Goal: Task Accomplishment & Management: Manage account settings

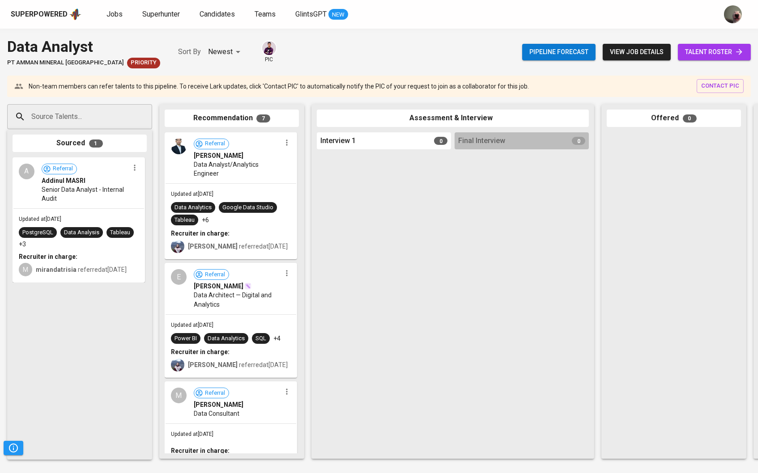
click at [722, 48] on span "talent roster" at bounding box center [714, 52] width 59 height 11
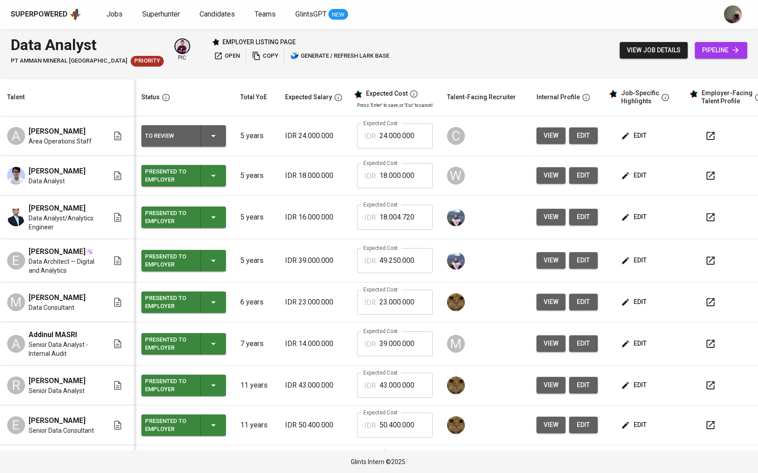
click at [556, 143] on button "view" at bounding box center [550, 135] width 29 height 17
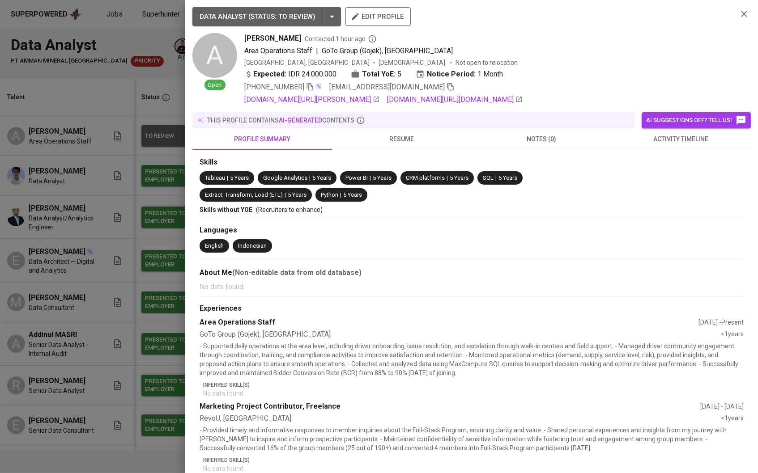
scroll to position [26, 0]
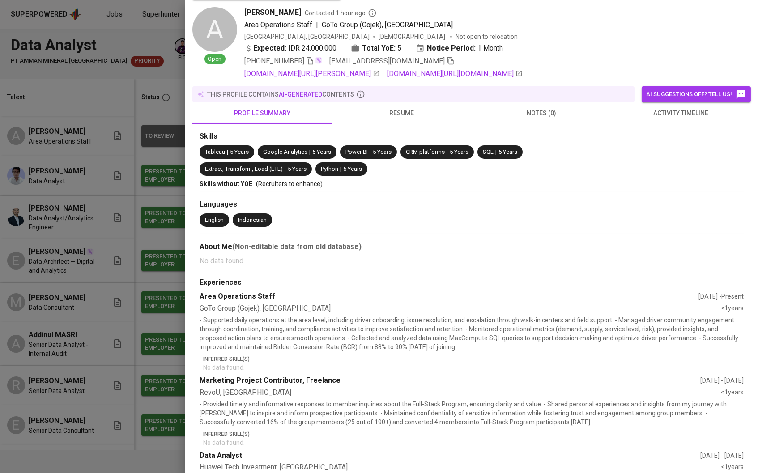
click at [400, 122] on button "resume" at bounding box center [402, 112] width 140 height 21
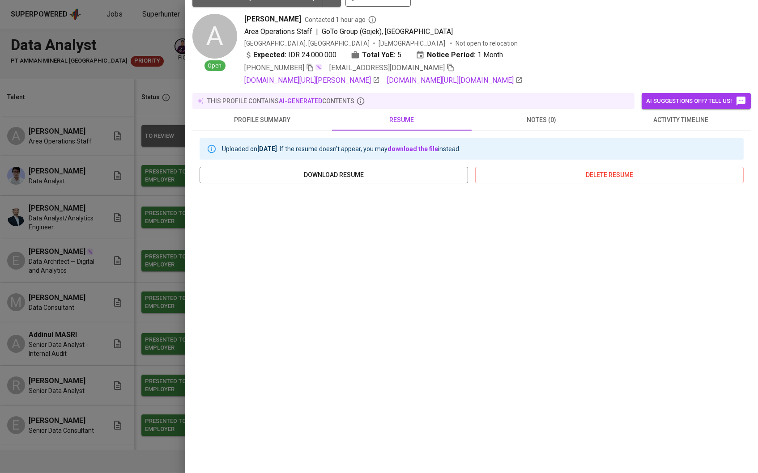
scroll to position [22, 0]
click at [131, 298] on div at bounding box center [379, 236] width 758 height 473
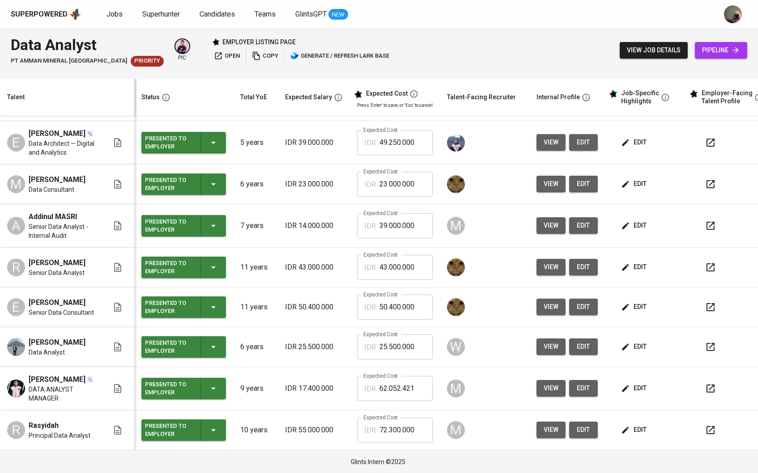
scroll to position [138, 0]
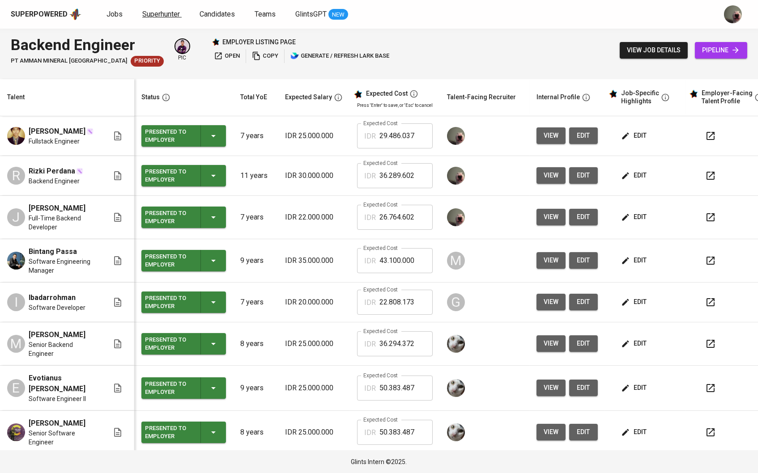
click at [164, 14] on span "Superhunter" at bounding box center [161, 14] width 38 height 8
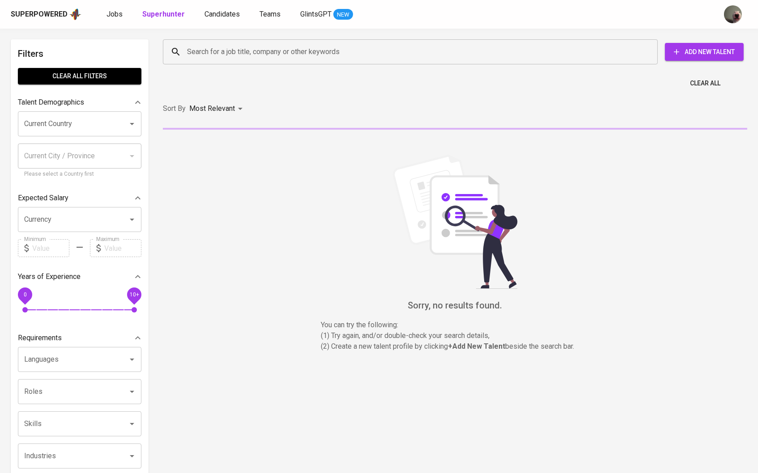
click at [213, 53] on input "Search for a job title, company or other keywords" at bounding box center [412, 51] width 455 height 17
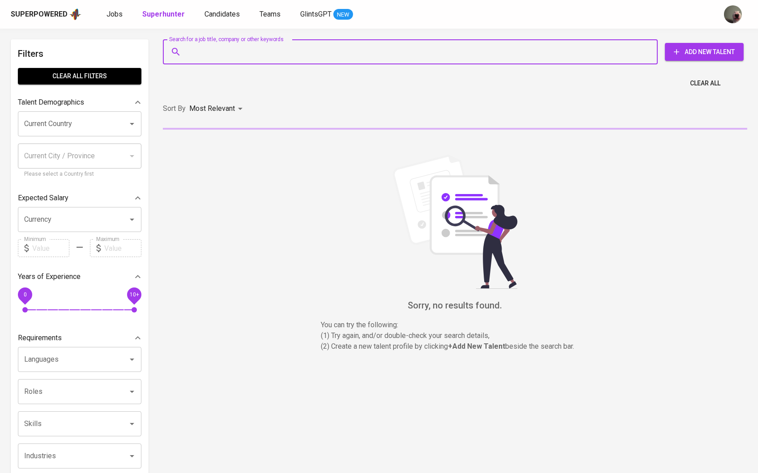
paste input "[EMAIL_ADDRESS][DOMAIN_NAME]"
type input "[EMAIL_ADDRESS][DOMAIN_NAME]"
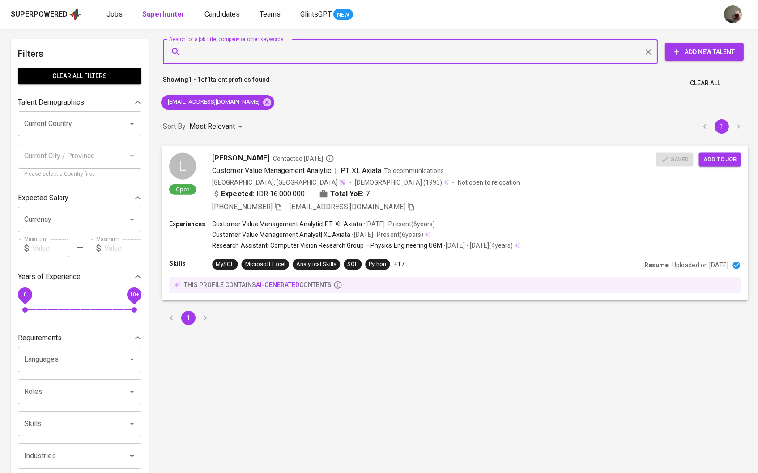
click at [231, 161] on span "[PERSON_NAME]" at bounding box center [240, 158] width 57 height 11
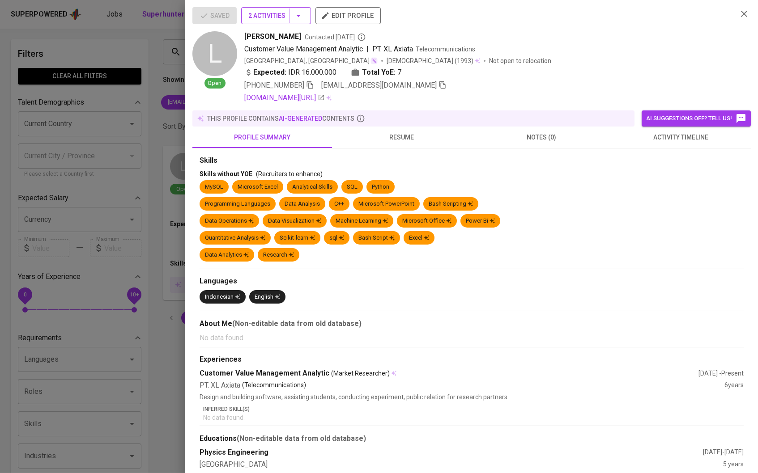
click at [301, 17] on icon "button" at bounding box center [298, 15] width 11 height 11
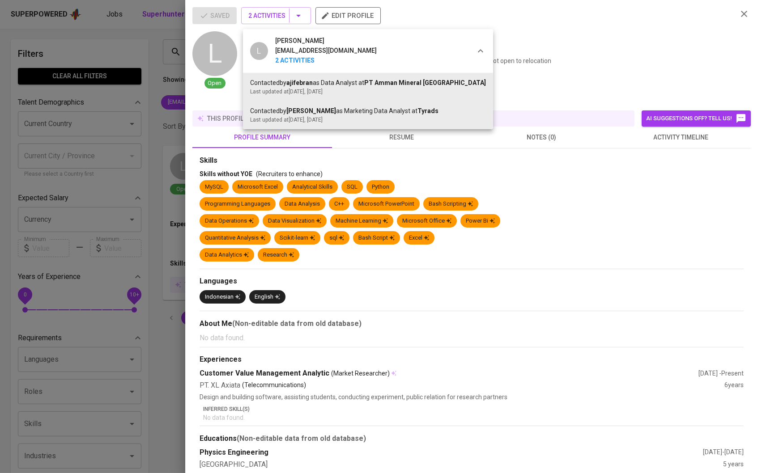
click at [630, 42] on div at bounding box center [379, 236] width 758 height 473
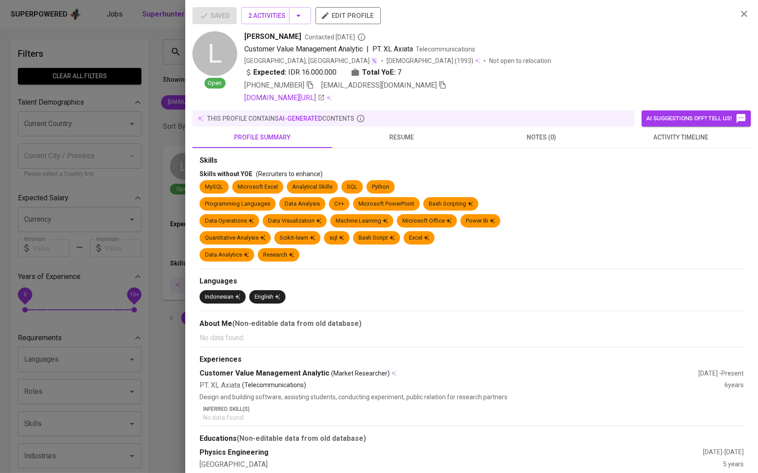
click at [162, 139] on div at bounding box center [379, 236] width 758 height 473
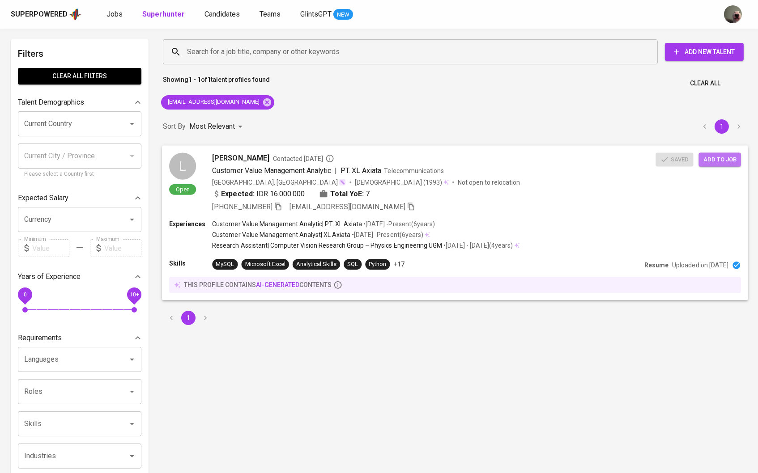
click at [726, 157] on span "Add to job" at bounding box center [719, 159] width 33 height 10
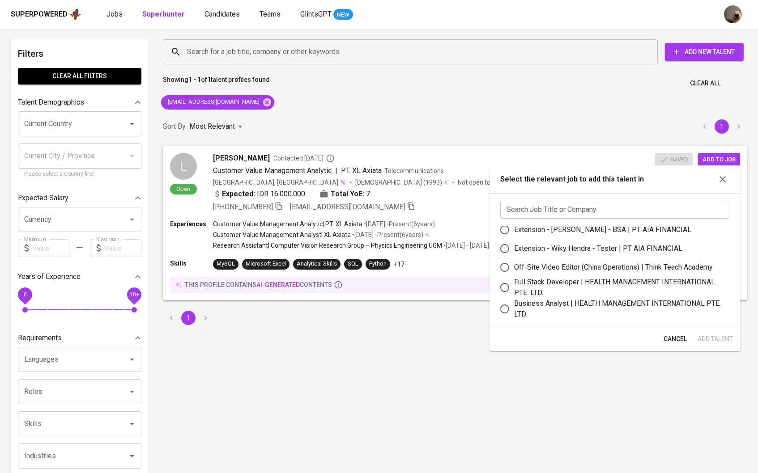
scroll to position [12, 0]
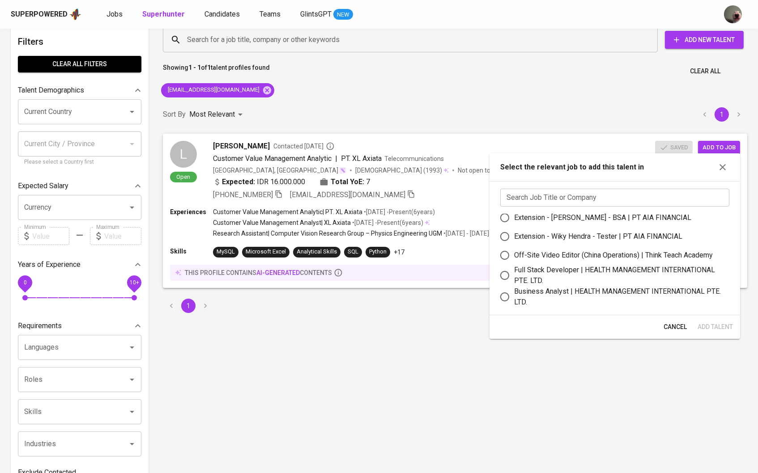
click at [590, 202] on input "text" at bounding box center [614, 198] width 229 height 18
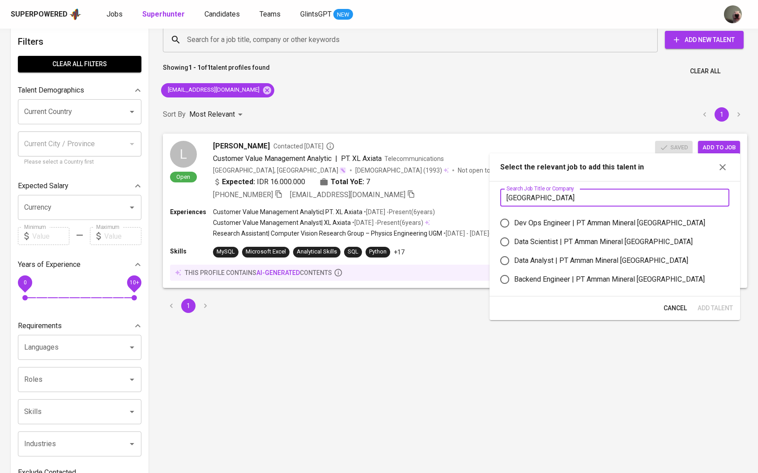
type input "[GEOGRAPHIC_DATA]"
click at [544, 266] on div "Data Analyst | PT Amman Mineral [GEOGRAPHIC_DATA]" at bounding box center [601, 260] width 174 height 11
click at [514, 266] on input "Data Analyst | PT Amman Mineral [GEOGRAPHIC_DATA]" at bounding box center [504, 260] width 19 height 19
radio input "true"
click at [720, 307] on div "Cancel Add Talent" at bounding box center [614, 309] width 251 height 24
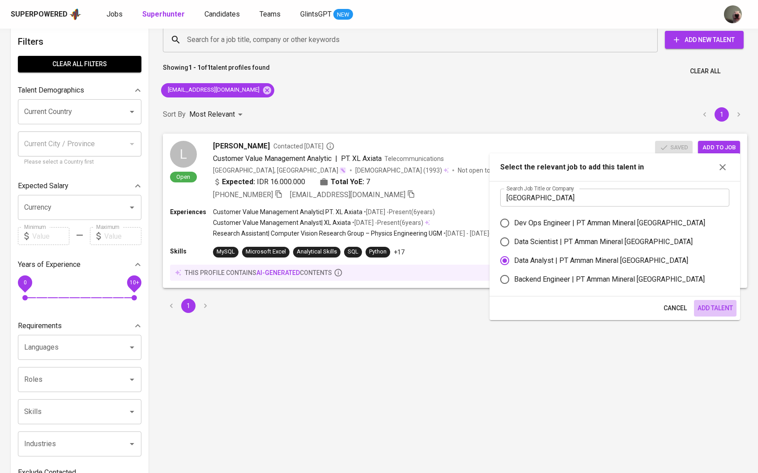
click at [718, 314] on span "Add Talent" at bounding box center [714, 308] width 35 height 11
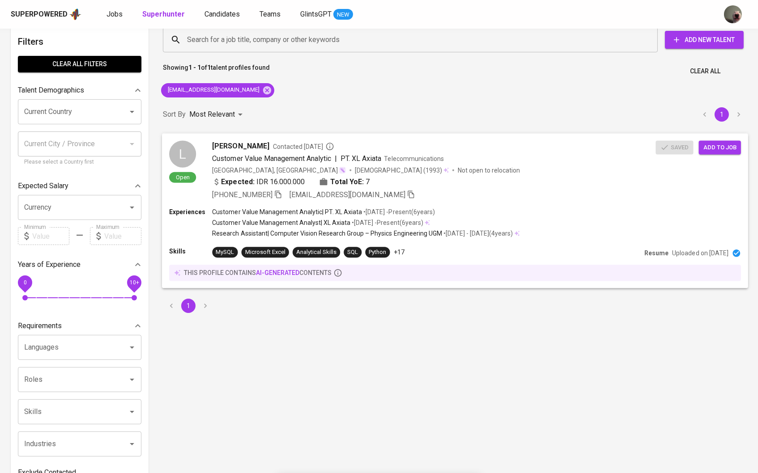
click at [273, 149] on span "Contacted [DATE]" at bounding box center [303, 146] width 61 height 9
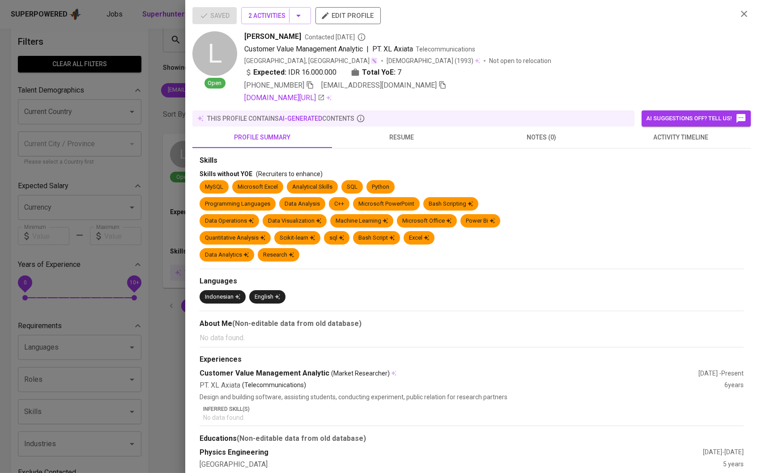
click at [424, 123] on div "this profile contains AI-generated contents" at bounding box center [413, 118] width 435 height 9
click at [420, 136] on span "resume" at bounding box center [401, 137] width 129 height 11
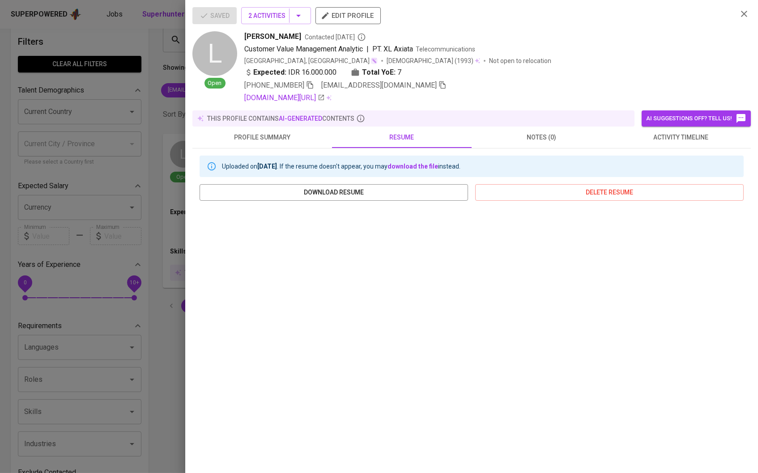
click at [356, 22] on button "edit profile" at bounding box center [347, 15] width 65 height 17
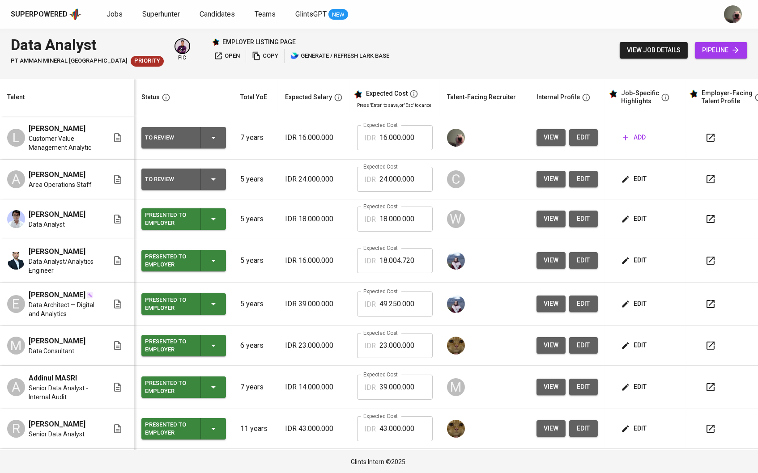
click at [645, 140] on span "add" at bounding box center [634, 137] width 23 height 11
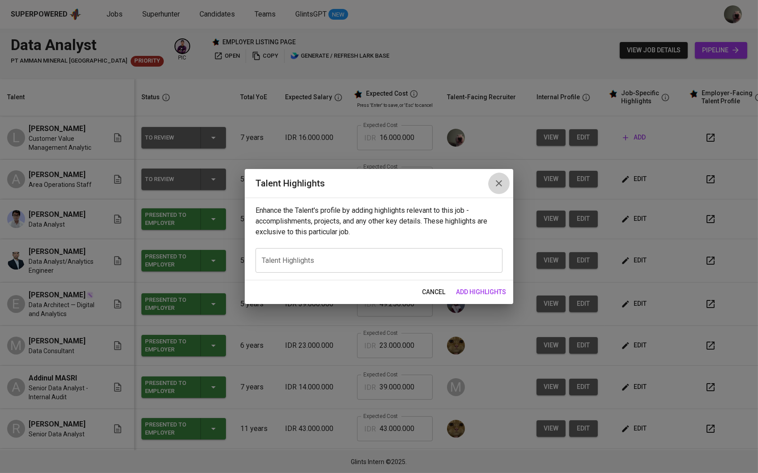
click at [497, 189] on icon "button" at bounding box center [498, 183] width 11 height 11
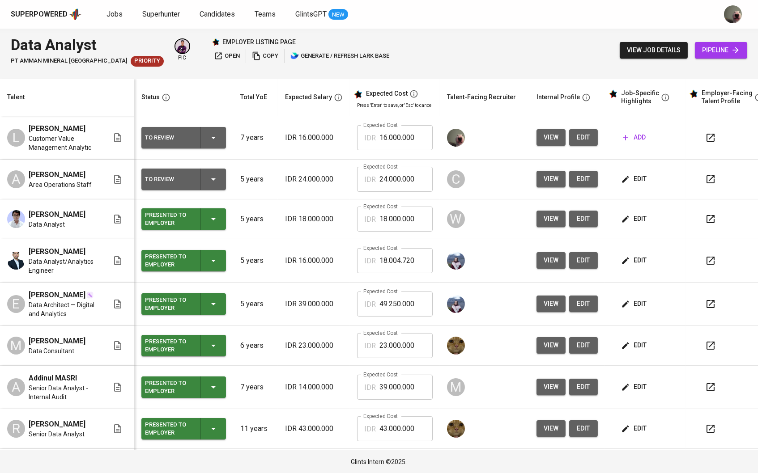
click at [639, 183] on span "edit" at bounding box center [635, 179] width 24 height 11
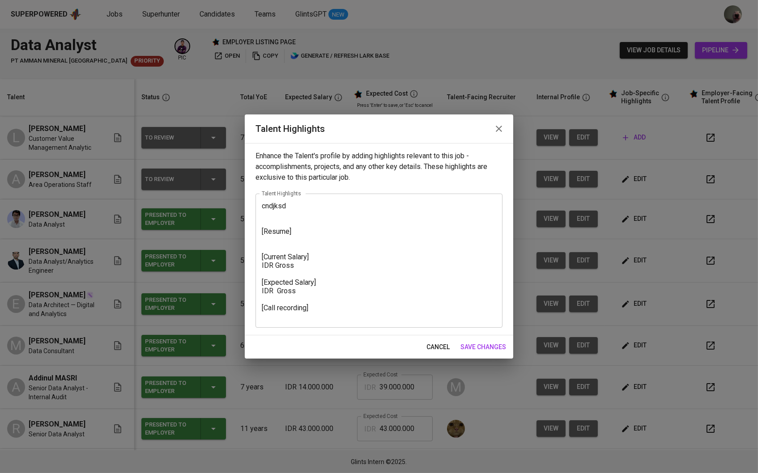
click at [440, 344] on span "cancel" at bounding box center [437, 347] width 23 height 11
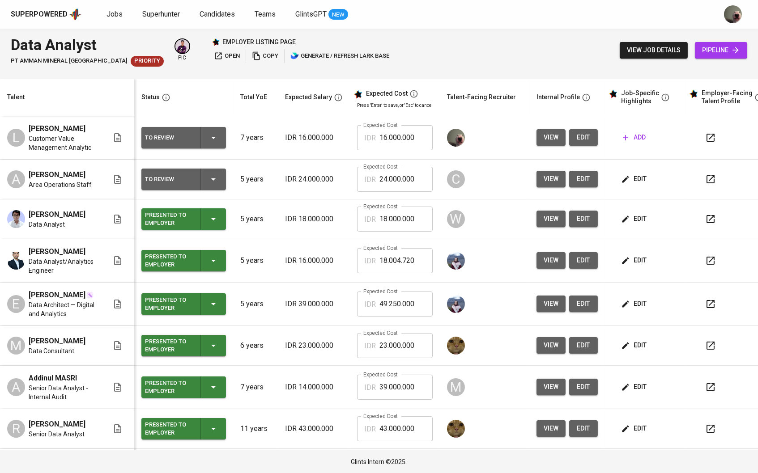
click at [633, 229] on td "edit" at bounding box center [645, 220] width 81 height 40
click at [630, 219] on icon "button" at bounding box center [625, 219] width 9 height 9
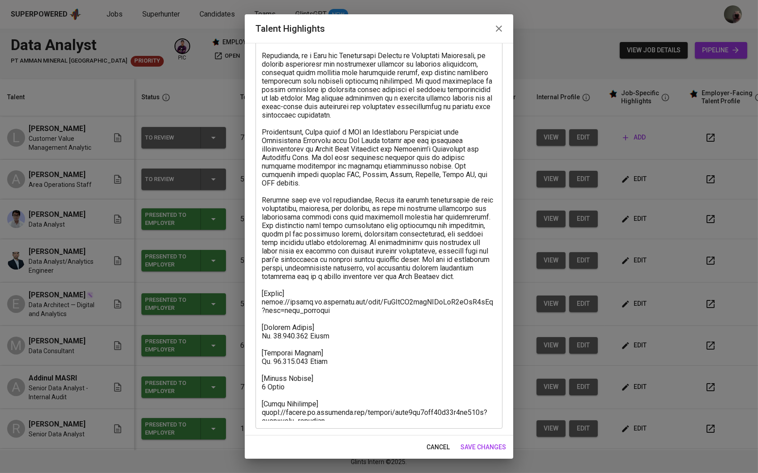
scroll to position [144, 0]
click at [430, 448] on span "cancel" at bounding box center [437, 447] width 23 height 11
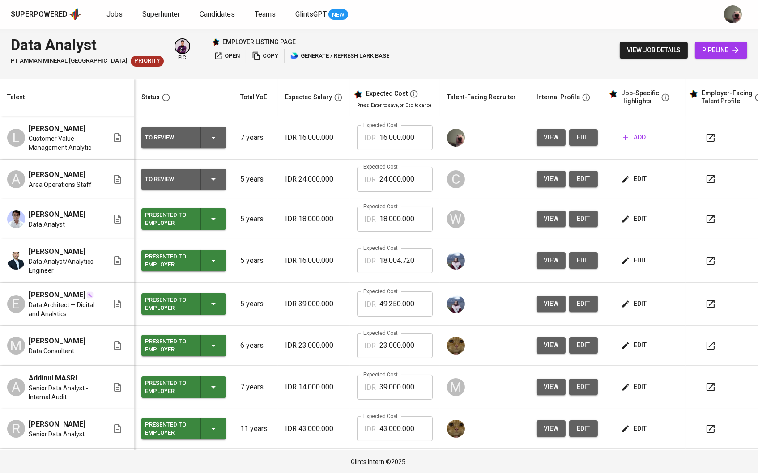
click at [639, 263] on span "edit" at bounding box center [635, 260] width 24 height 11
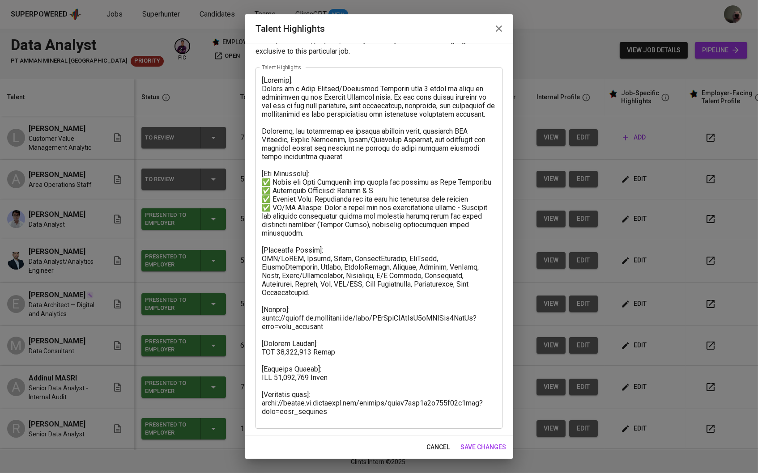
scroll to position [25, 0]
click at [424, 442] on button "cancel" at bounding box center [438, 447] width 30 height 17
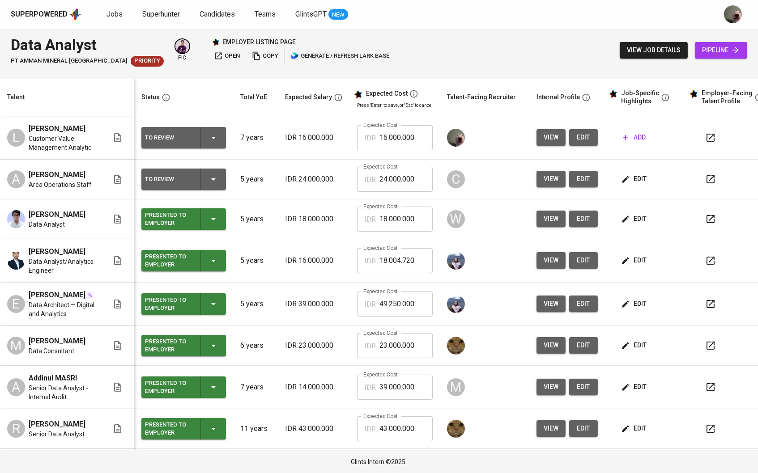
click at [721, 51] on span "pipeline" at bounding box center [721, 50] width 38 height 11
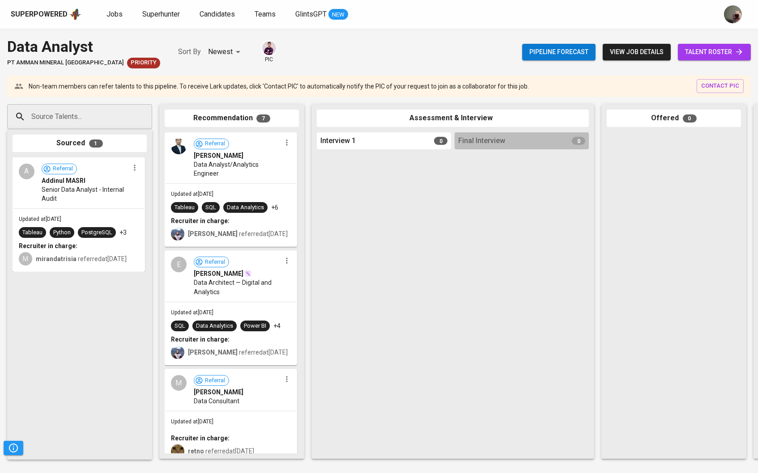
click at [729, 51] on span "talent roster" at bounding box center [714, 52] width 59 height 11
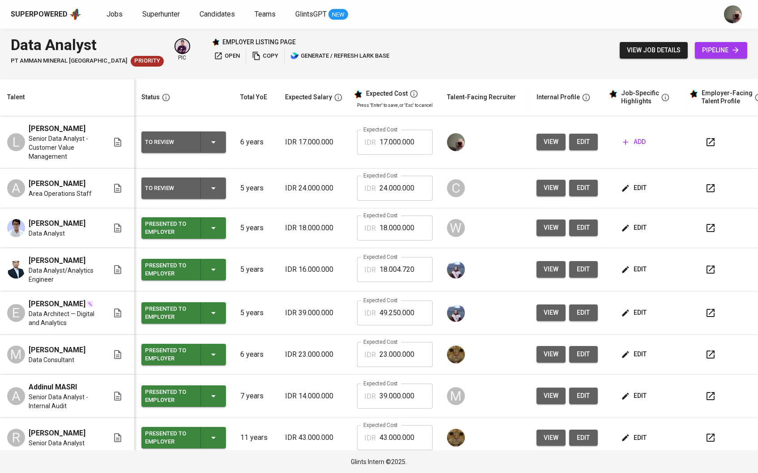
click at [625, 143] on icon "button" at bounding box center [625, 142] width 9 height 9
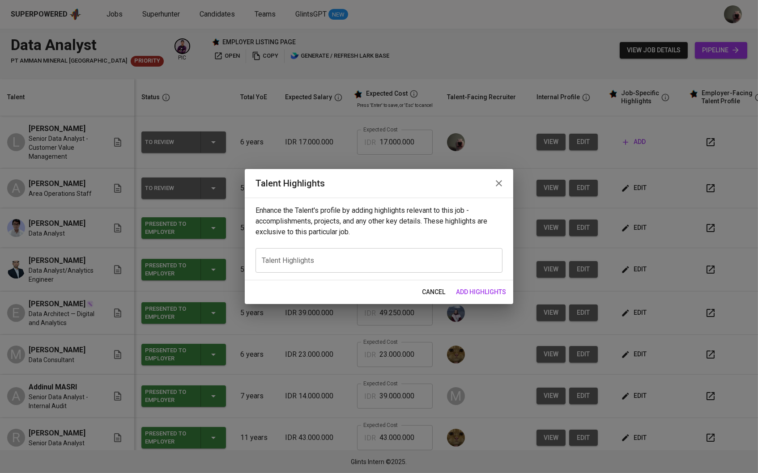
click at [343, 271] on div "x Talent Highlights" at bounding box center [378, 260] width 247 height 25
paste textarea "Key Highlights: Luthfi Zharif is an exceptionally qualified candidate for the D…"
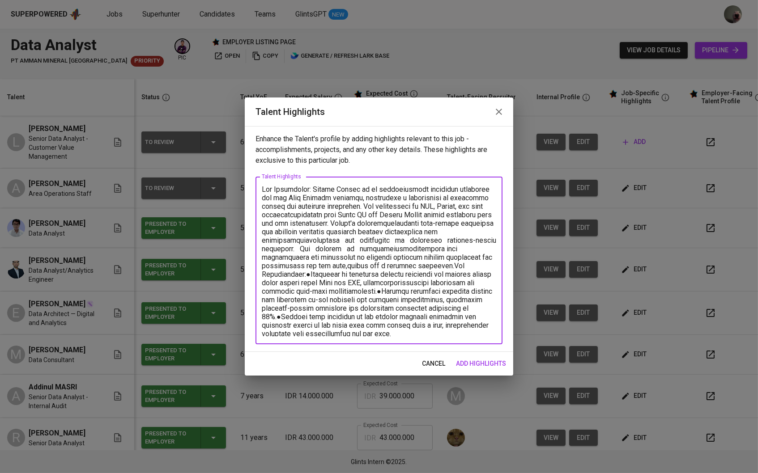
scroll to position [0, 0]
click at [434, 264] on textarea at bounding box center [379, 260] width 234 height 151
click at [323, 272] on textarea at bounding box center [379, 260] width 234 height 151
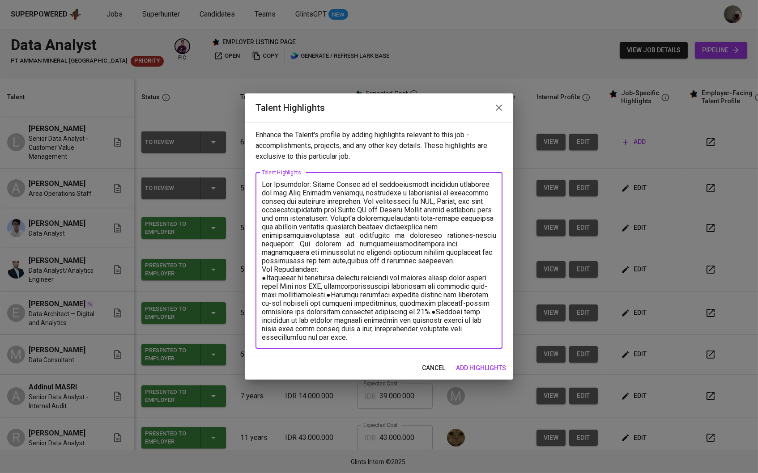
click at [344, 293] on textarea at bounding box center [379, 261] width 234 height 160
click at [385, 318] on textarea at bounding box center [379, 261] width 234 height 160
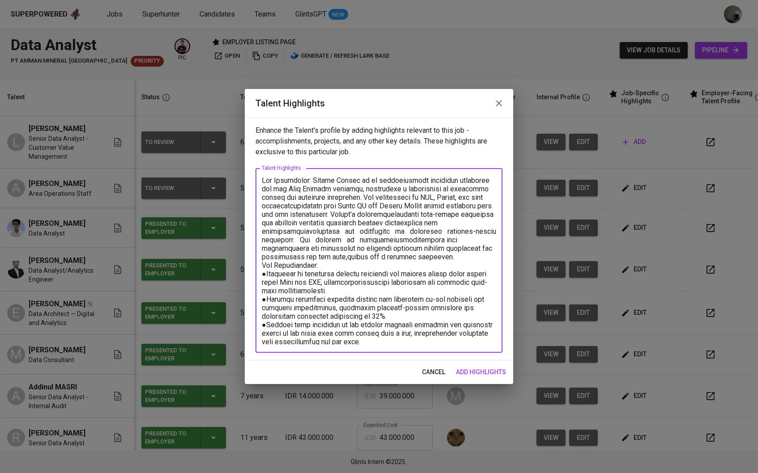
scroll to position [0, 0]
click at [457, 255] on textarea at bounding box center [379, 261] width 234 height 168
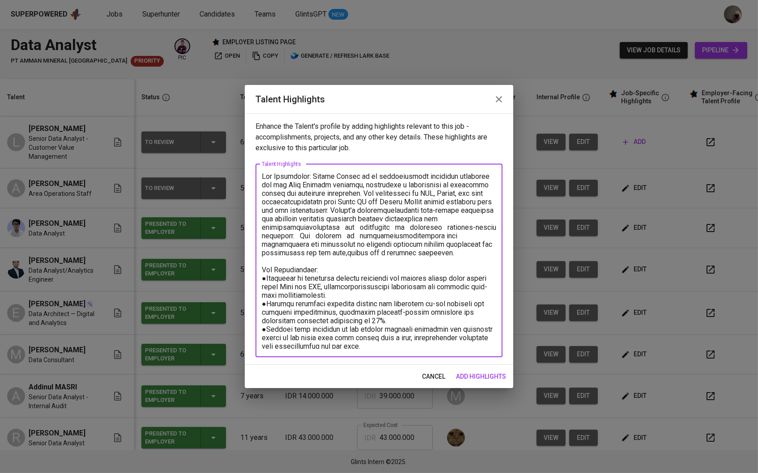
click at [310, 177] on textarea at bounding box center [379, 260] width 234 height 177
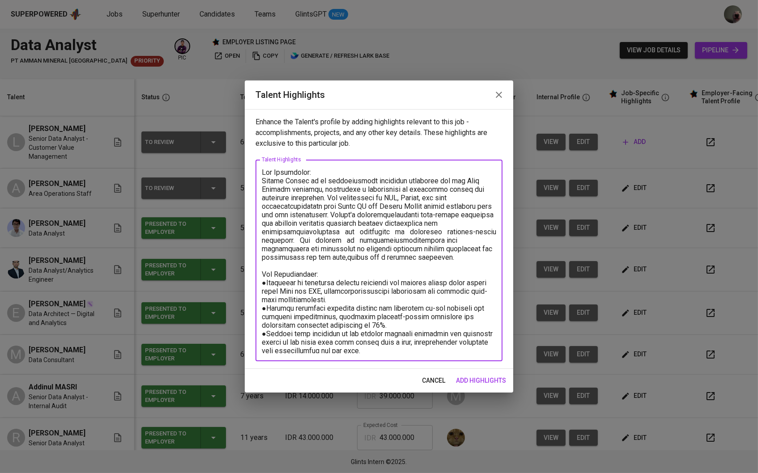
click at [468, 198] on textarea at bounding box center [379, 260] width 234 height 185
drag, startPoint x: 302, startPoint y: 214, endPoint x: 362, endPoint y: 205, distance: 60.7
click at [362, 205] on textarea at bounding box center [379, 260] width 234 height 185
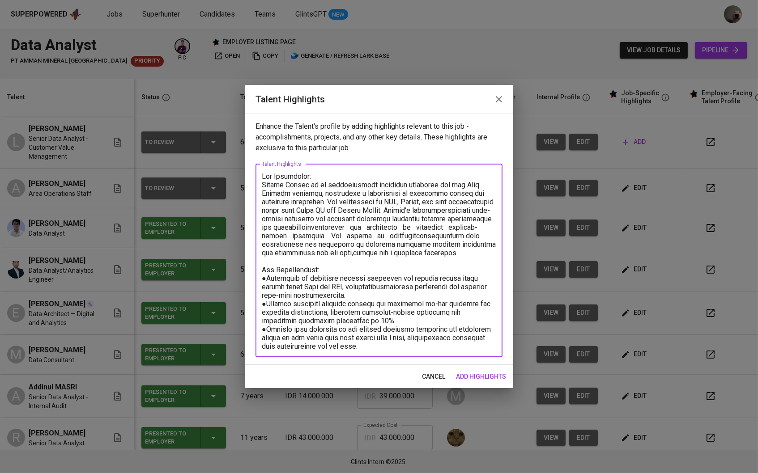
click at [424, 211] on textarea at bounding box center [379, 260] width 234 height 177
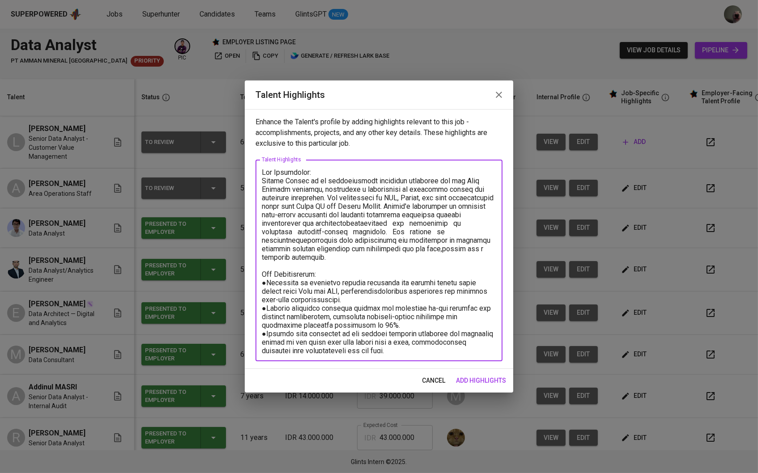
click at [351, 225] on textarea at bounding box center [379, 260] width 234 height 185
click at [299, 240] on textarea at bounding box center [379, 260] width 234 height 185
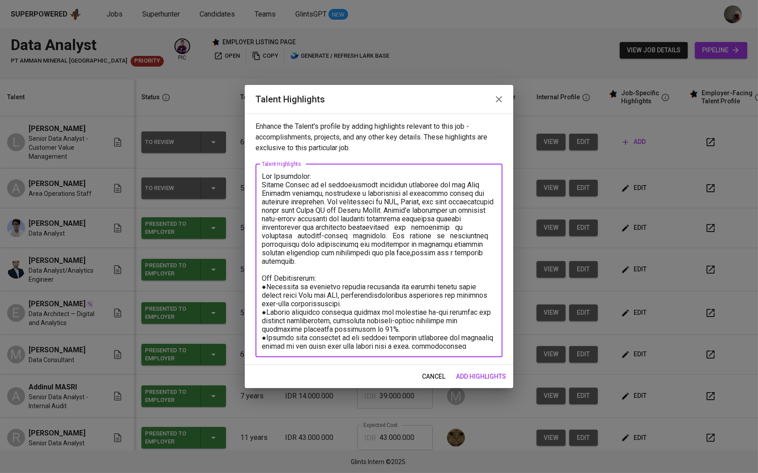
click at [375, 254] on textarea at bounding box center [379, 260] width 234 height 177
click at [404, 269] on textarea at bounding box center [379, 260] width 234 height 177
drag, startPoint x: 371, startPoint y: 255, endPoint x: 485, endPoint y: 254, distance: 113.6
click at [485, 254] on textarea at bounding box center [379, 260] width 234 height 177
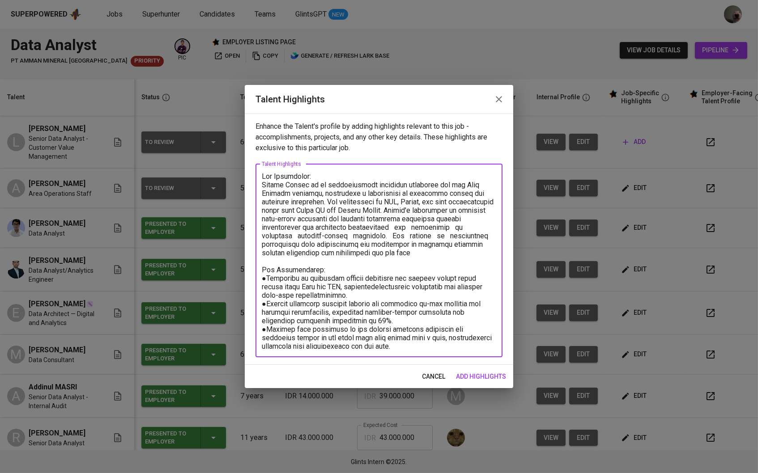
type textarea "Key Highlights: Luthfi Zharif is an exceptionally qualified candidate for the D…"
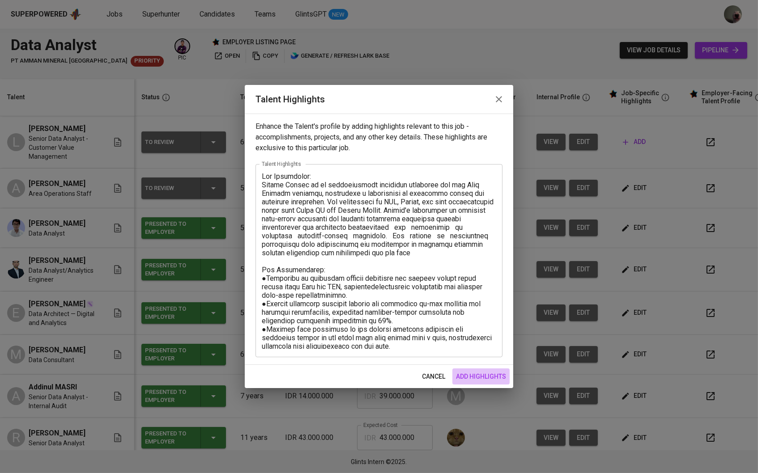
click at [473, 374] on span "add highlights" at bounding box center [481, 376] width 50 height 11
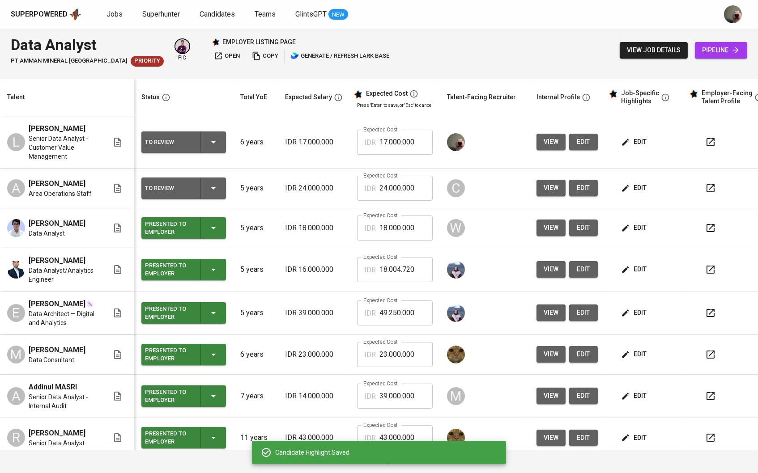
click at [624, 184] on icon "button" at bounding box center [625, 188] width 9 height 9
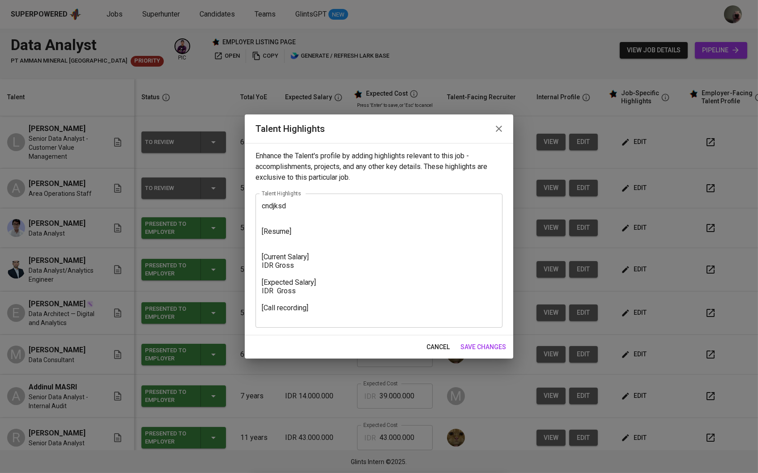
drag, startPoint x: 261, startPoint y: 232, endPoint x: 316, endPoint y: 303, distance: 90.2
click at [316, 303] on div "cndjksd [Resume] [Current Salary] IDR Gross [Expected Salary] IDR Gross [Call r…" at bounding box center [378, 261] width 247 height 134
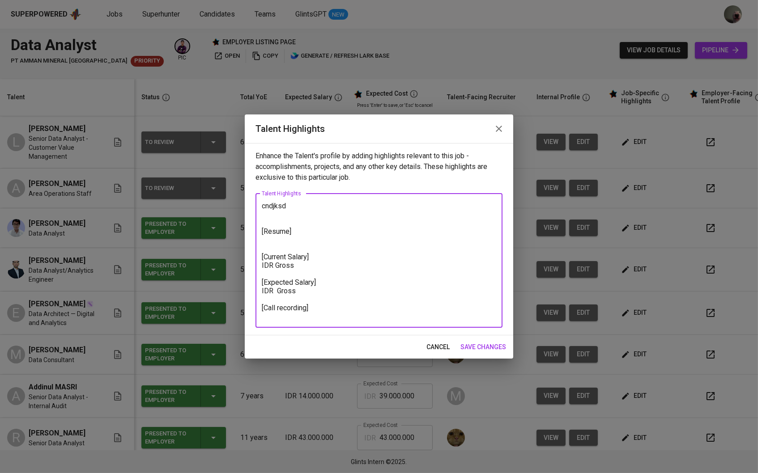
drag, startPoint x: 329, startPoint y: 314, endPoint x: 254, endPoint y: 229, distance: 114.1
click at [254, 229] on div "Enhance the Talent's profile by adding highlights relevant to this job - accomp…" at bounding box center [379, 239] width 268 height 192
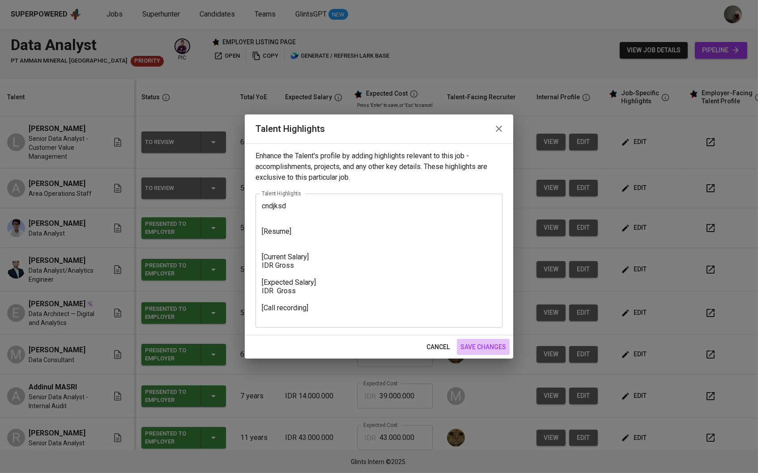
click at [483, 345] on span "save changes" at bounding box center [483, 347] width 46 height 11
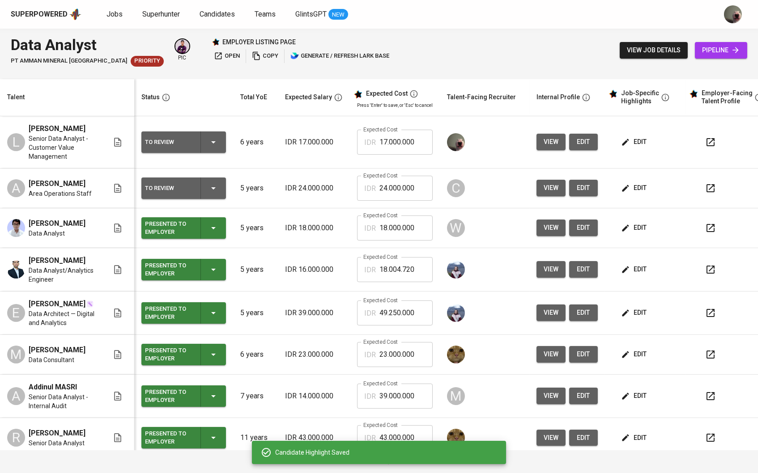
click at [645, 144] on span "edit" at bounding box center [635, 141] width 24 height 11
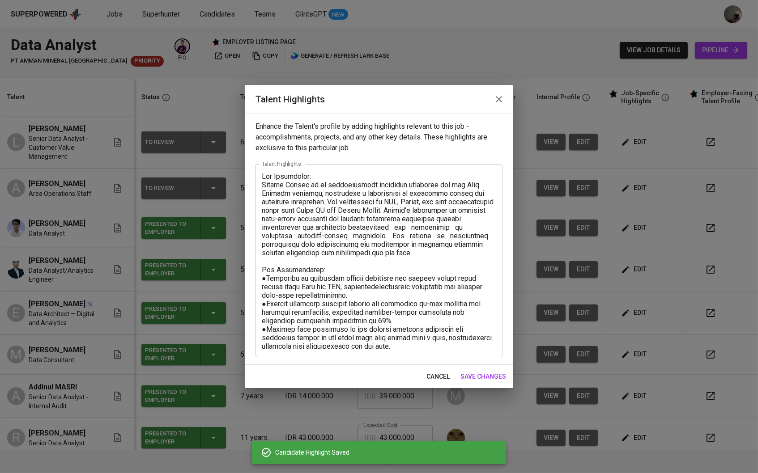
click at [407, 340] on textarea at bounding box center [379, 260] width 234 height 177
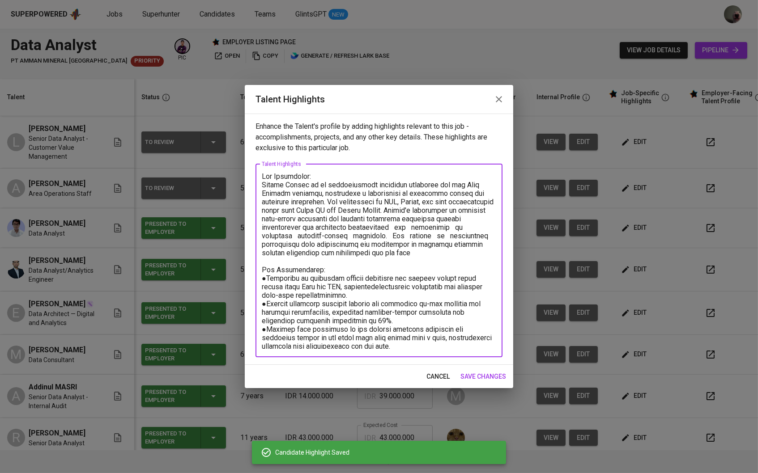
click at [401, 346] on textarea at bounding box center [379, 260] width 234 height 177
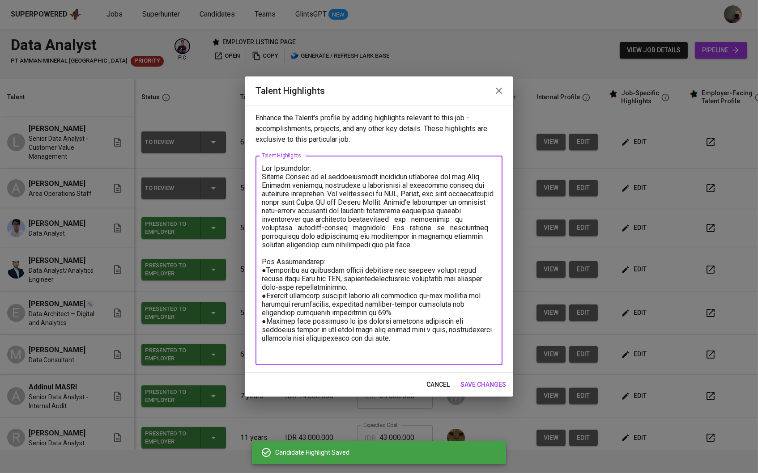
paste textarea "[Resume] [Current Salary] IDR Gross [Expected Salary] IDR Gross [Call recording]"
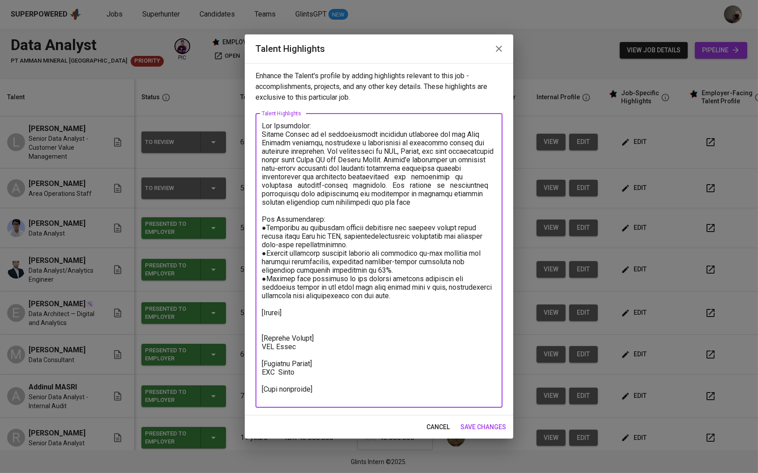
click at [312, 327] on textarea at bounding box center [379, 261] width 234 height 278
click at [303, 320] on textarea at bounding box center [379, 261] width 234 height 278
drag, startPoint x: 298, startPoint y: 349, endPoint x: 268, endPoint y: 348, distance: 30.4
click at [268, 348] on textarea at bounding box center [379, 261] width 234 height 278
click at [297, 349] on textarea at bounding box center [379, 261] width 234 height 278
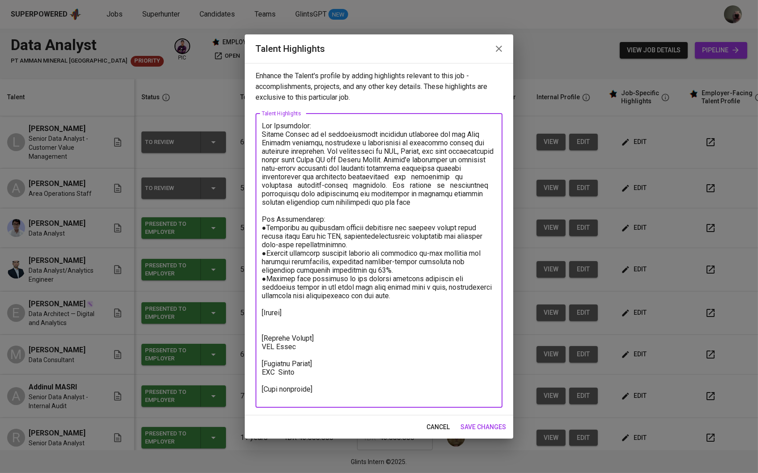
drag, startPoint x: 297, startPoint y: 348, endPoint x: 275, endPoint y: 347, distance: 22.4
click at [275, 347] on textarea at bounding box center [379, 261] width 234 height 278
drag, startPoint x: 302, startPoint y: 370, endPoint x: 278, endPoint y: 370, distance: 23.7
click at [278, 370] on textarea at bounding box center [379, 261] width 234 height 278
click at [310, 345] on textarea at bounding box center [379, 261] width 234 height 278
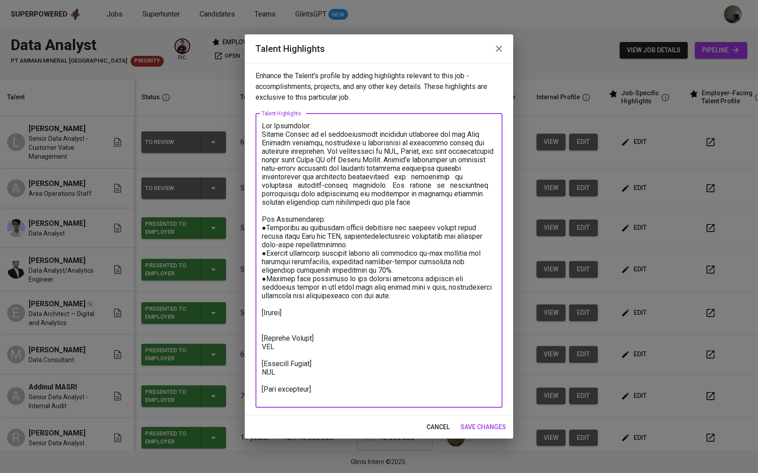
paste textarea "18.004.720"
click at [288, 371] on textarea at bounding box center [379, 261] width 234 height 278
paste textarea "20.404.077"
click at [279, 367] on textarea at bounding box center [379, 261] width 234 height 278
click at [290, 323] on textarea at bounding box center [379, 261] width 234 height 278
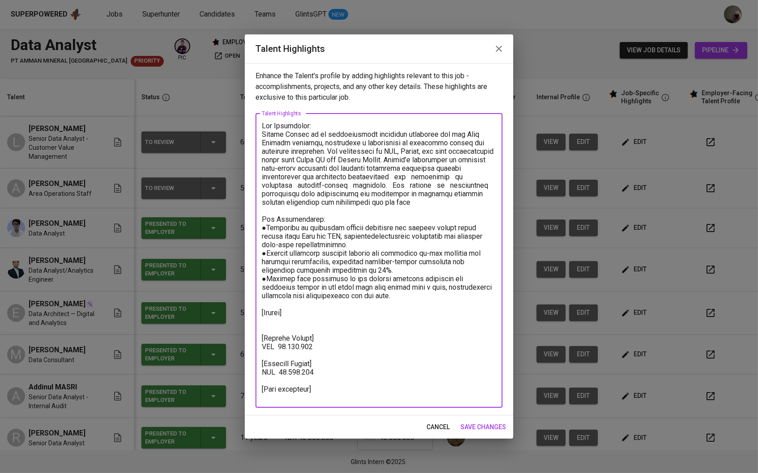
click at [272, 397] on textarea at bounding box center [379, 261] width 234 height 278
paste textarea "20.404.077"
paste textarea "https://glints.sg.larksuite.com/minutes/obsgxy6j8fr3xh53j9nr48o5?from=from_copy…"
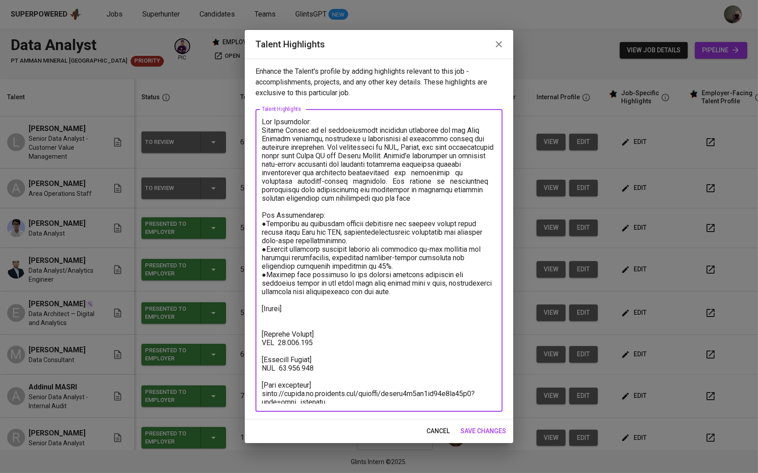
click at [291, 319] on textarea at bounding box center [379, 261] width 234 height 286
paste textarea "https://glints.sg.larksuite.com/file/URmcbzS8Loa3rlx7fhVlDgZRgch?from=from_copy…"
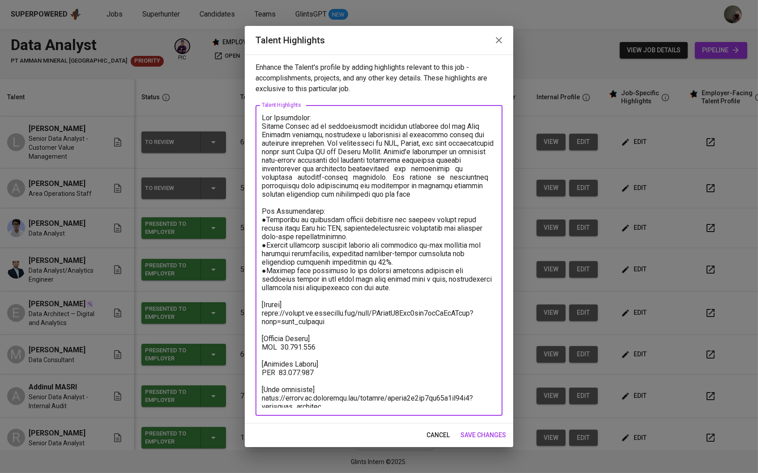
type textarea "Key Highlights: Luthfi Zharif is an exceptionally qualified candidate for the D…"
click at [478, 429] on button "save changes" at bounding box center [483, 435] width 53 height 17
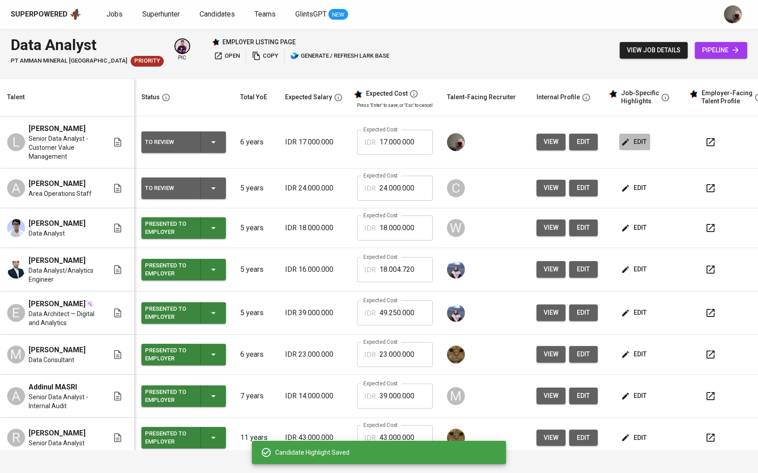
click at [636, 142] on span "edit" at bounding box center [635, 141] width 24 height 11
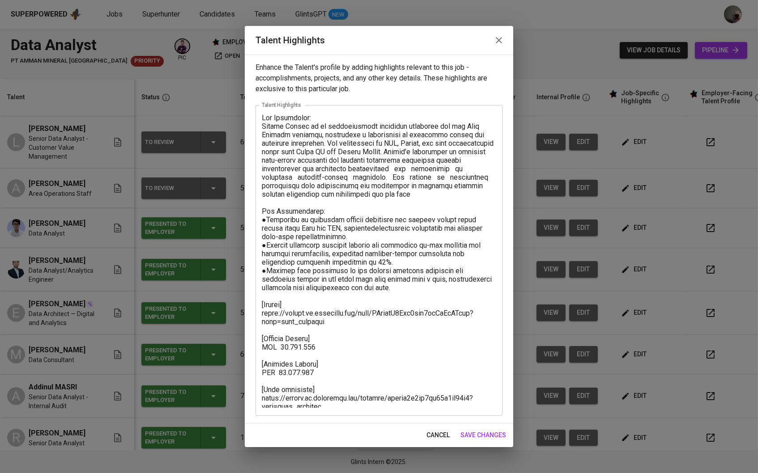
click at [399, 175] on textarea at bounding box center [379, 261] width 234 height 294
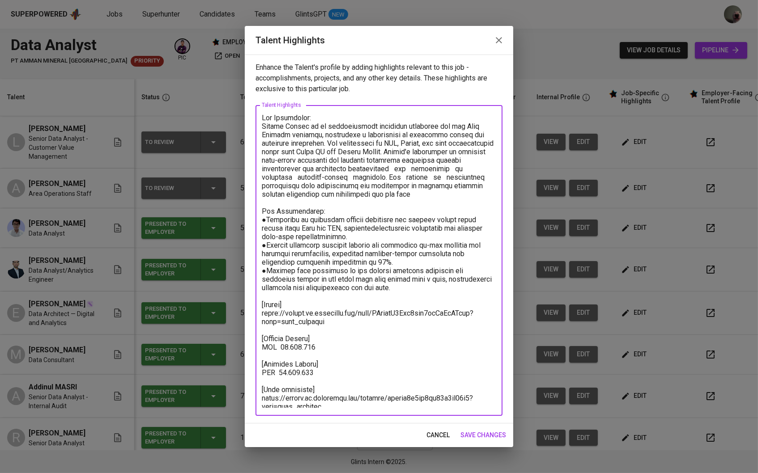
click at [384, 151] on textarea at bounding box center [379, 261] width 234 height 294
type textarea "Key Highlights: Luthfi Zharif is an exceptionally qualified candidate for the D…"
click at [480, 435] on span "save changes" at bounding box center [483, 435] width 46 height 11
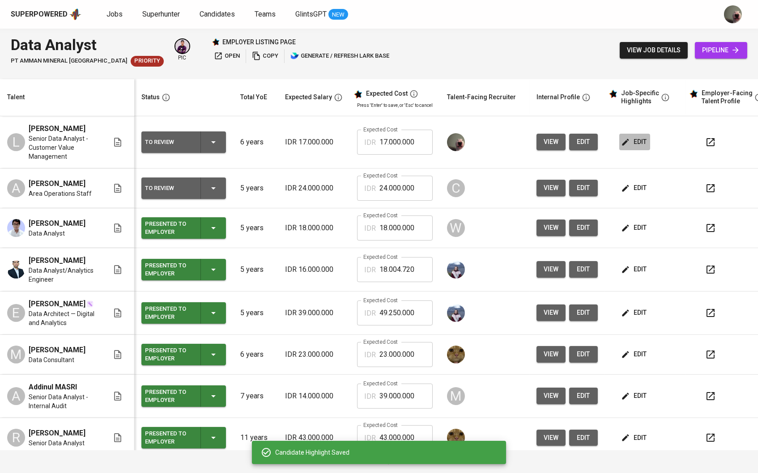
click at [646, 137] on span "edit" at bounding box center [635, 141] width 24 height 11
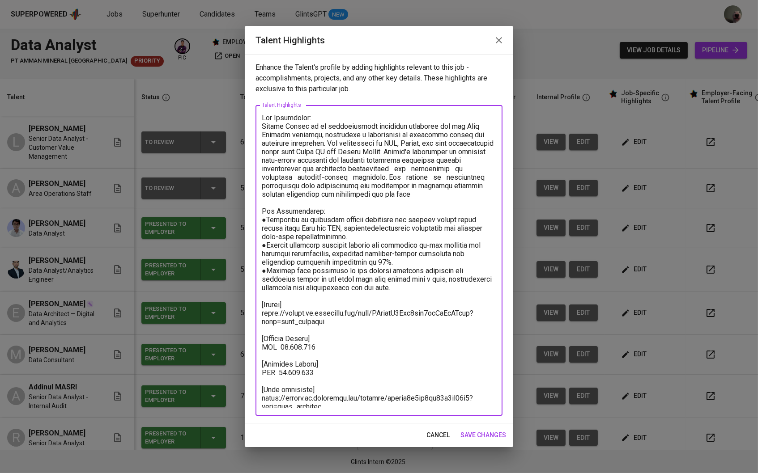
drag, startPoint x: 317, startPoint y: 370, endPoint x: 231, endPoint y: 370, distance: 86.3
click at [231, 370] on div "Talent Highlights Enhance the Talent's profile by adding highlights relevant to…" at bounding box center [379, 236] width 758 height 473
click at [482, 445] on div "cancel save changes" at bounding box center [379, 436] width 268 height 24
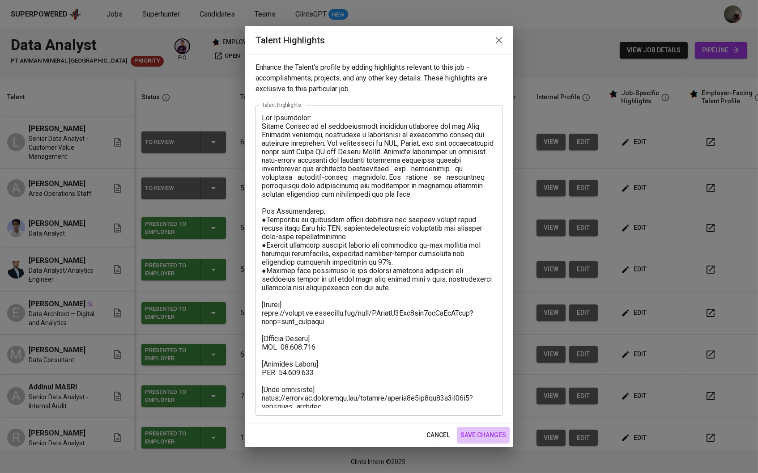
click at [482, 433] on span "save changes" at bounding box center [483, 435] width 46 height 11
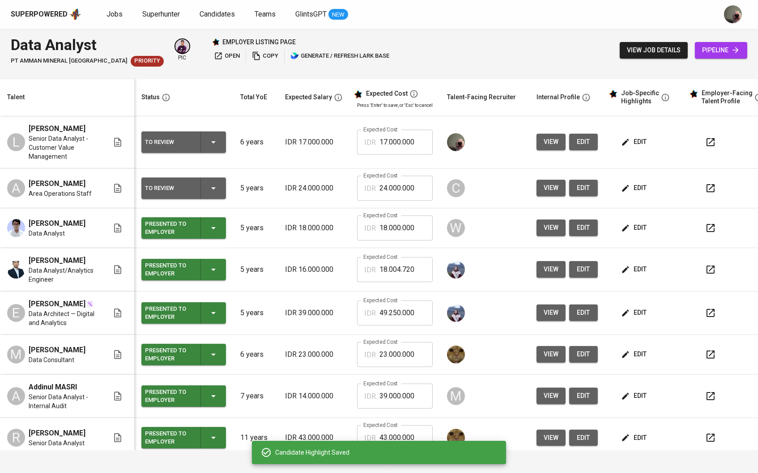
click at [430, 142] on input "17.000.000" at bounding box center [405, 142] width 53 height 25
paste input "20.404.077"
type input "20.404.077"
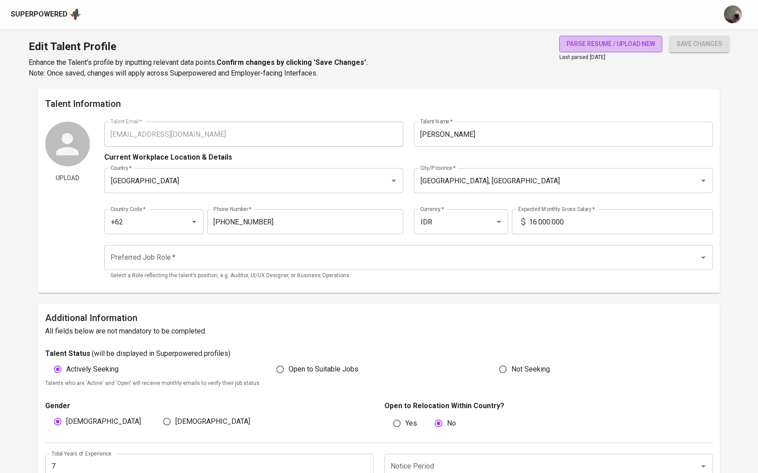
click at [633, 42] on span "parse resume / upload new" at bounding box center [610, 43] width 89 height 11
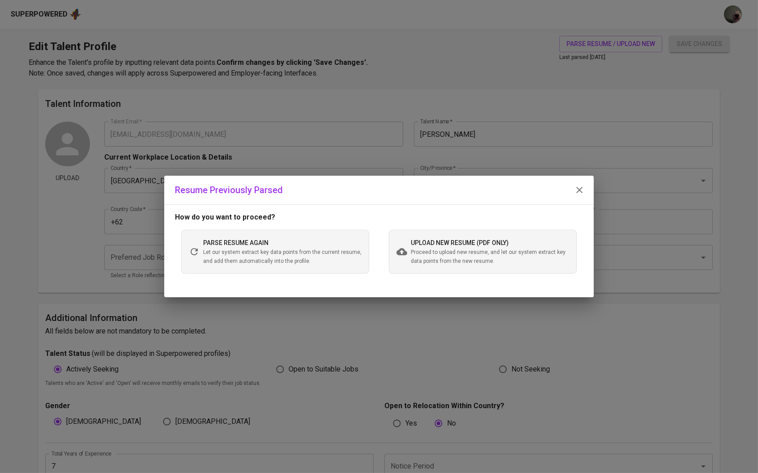
click at [455, 257] on span "Proceed to upload new resume, and let our system extract key data points from t…" at bounding box center [490, 257] width 158 height 18
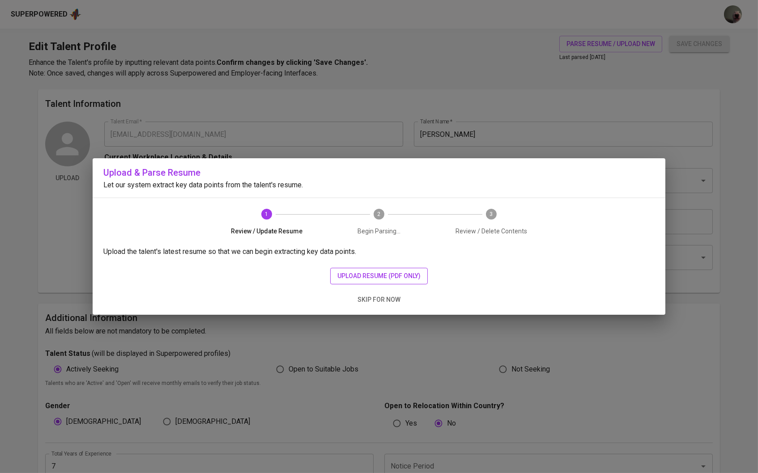
click at [354, 280] on span "upload resume (pdf only)" at bounding box center [378, 276] width 83 height 11
click at [402, 276] on span "upload resume (pdf only)" at bounding box center [378, 276] width 83 height 11
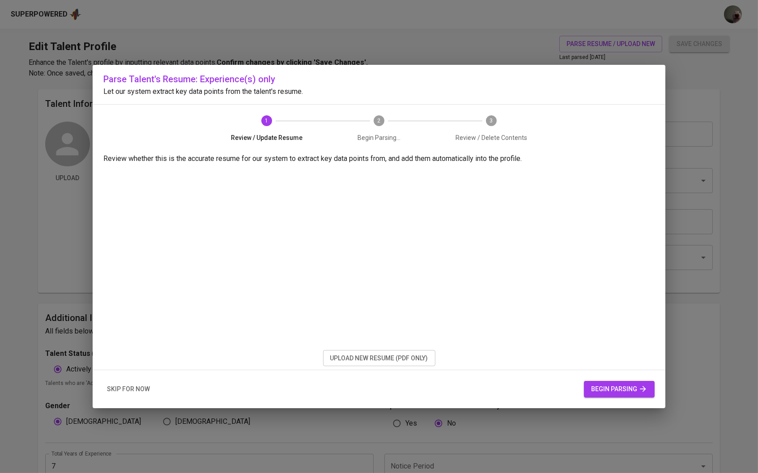
click at [604, 388] on span "begin parsing" at bounding box center [619, 389] width 56 height 11
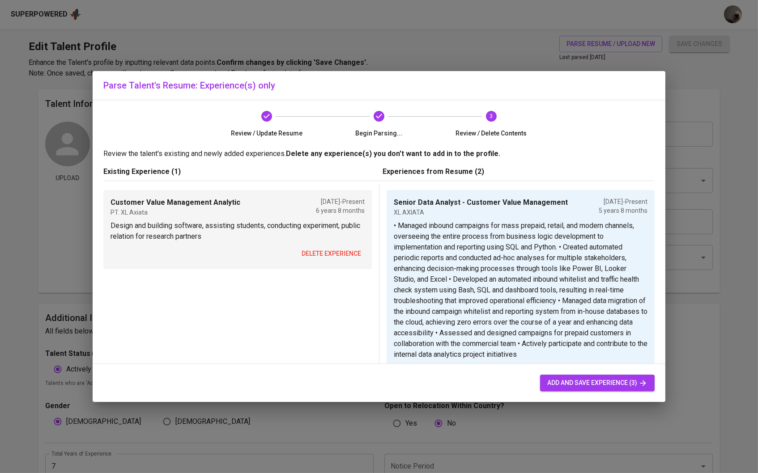
click at [334, 253] on span "delete experience" at bounding box center [331, 253] width 59 height 11
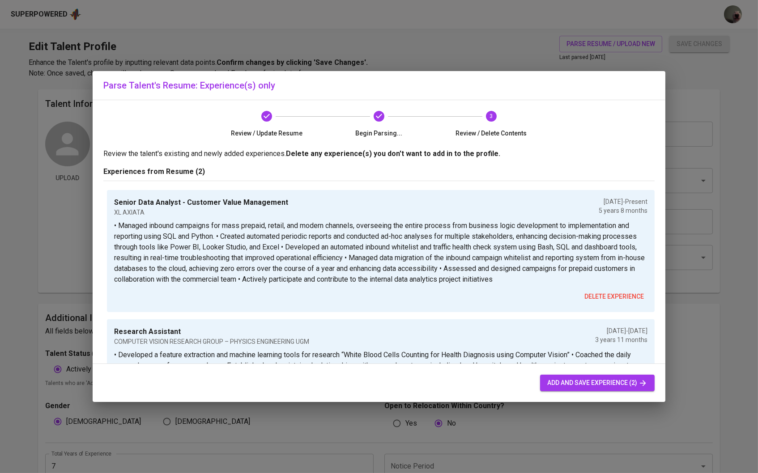
click at [463, 255] on p "• Managed inbound campaigns for mass prepaid, retail, and modern channels, over…" at bounding box center [380, 253] width 533 height 64
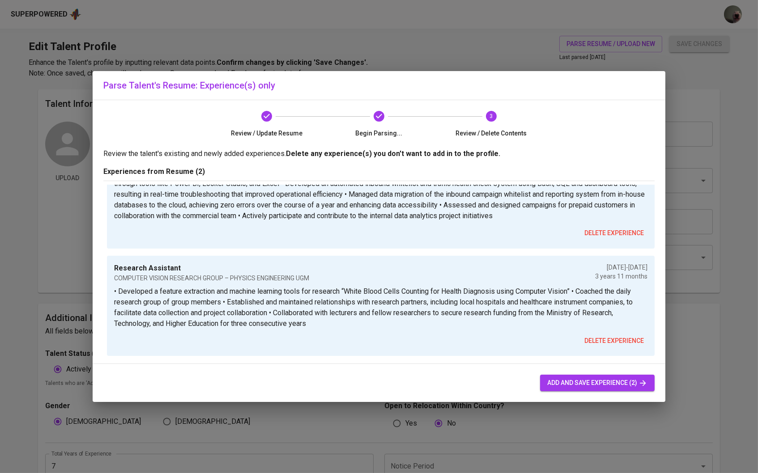
scroll to position [63, 0]
click at [566, 377] on button "add and save experience (2)" at bounding box center [597, 383] width 115 height 17
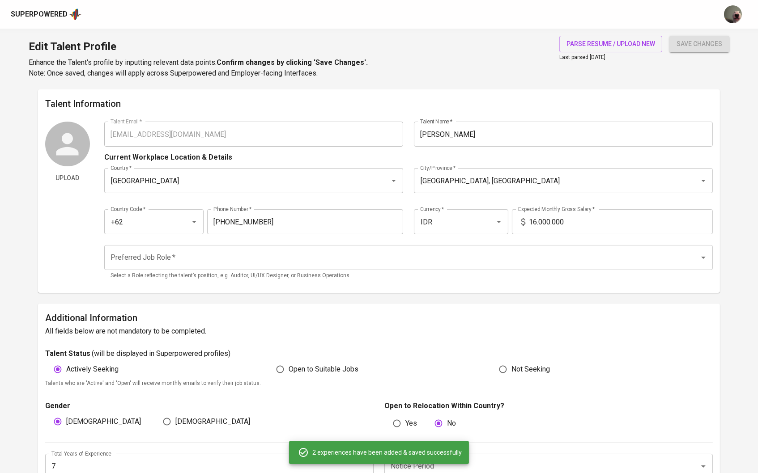
type input "Senior Data Analyst - Customer Value Management"
type input "XL AXIATA"
type input "01/01/2020"
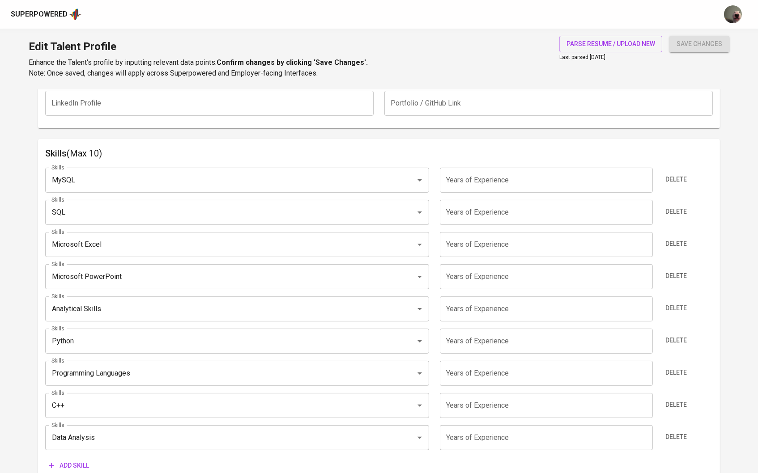
scroll to position [405, 0]
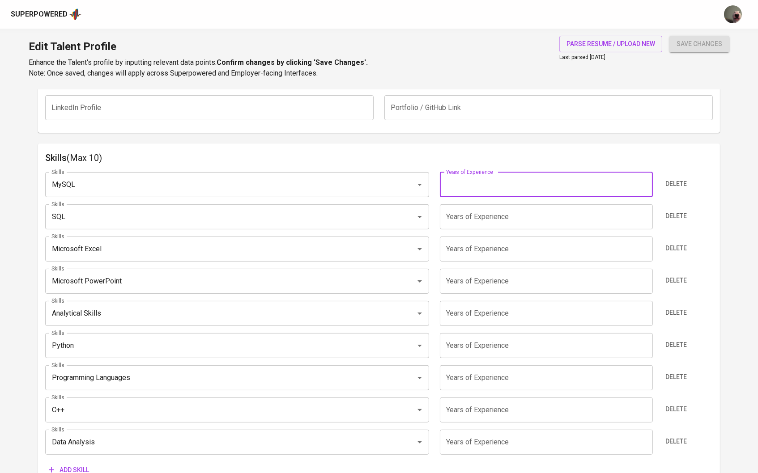
click at [576, 178] on input "number" at bounding box center [546, 184] width 213 height 25
type input "6"
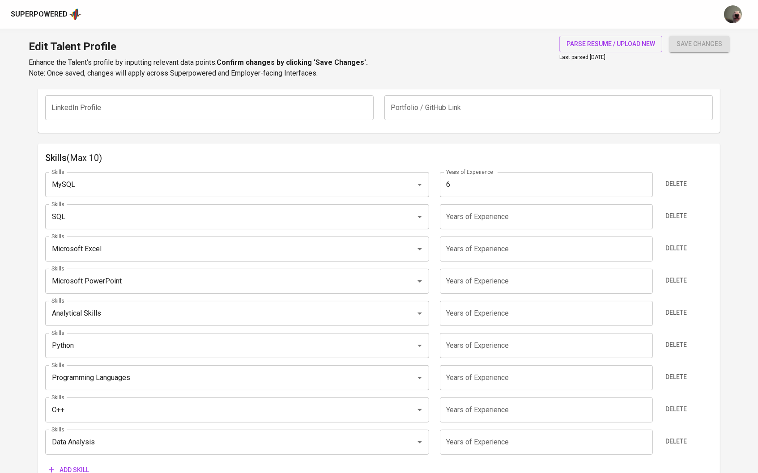
click at [555, 201] on div "Skills MySQL Skills Years of Experience 6 Years of Experience Delete Skills SQL…" at bounding box center [379, 322] width 668 height 314
click at [539, 217] on input "number" at bounding box center [546, 216] width 213 height 25
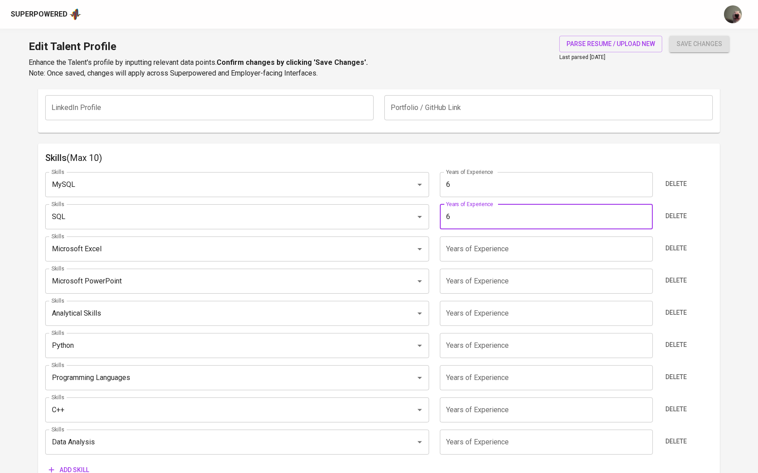
type input "6"
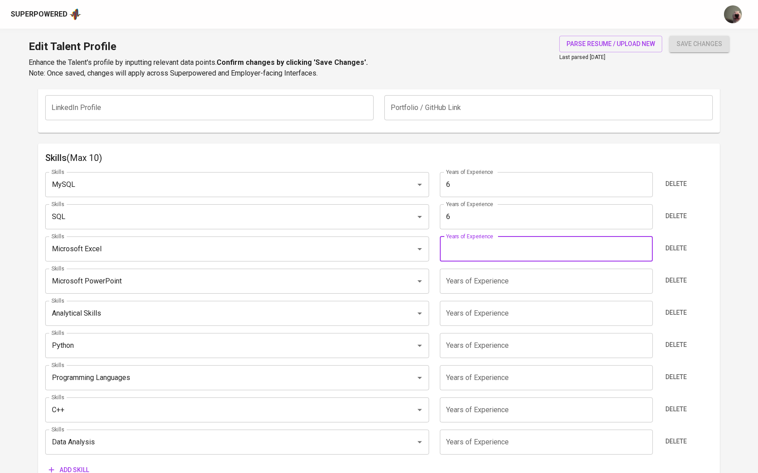
click at [516, 246] on input "number" at bounding box center [546, 249] width 213 height 25
type input "6"
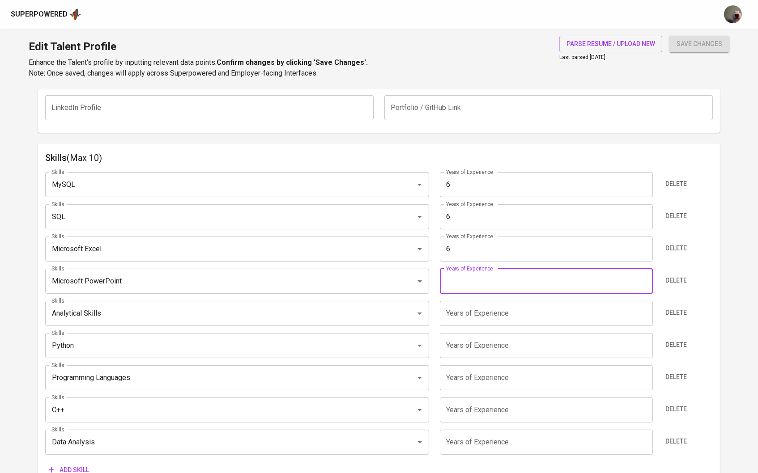
click at [497, 281] on input "number" at bounding box center [546, 281] width 213 height 25
type input "6"
click at [491, 306] on input "number" at bounding box center [546, 313] width 213 height 25
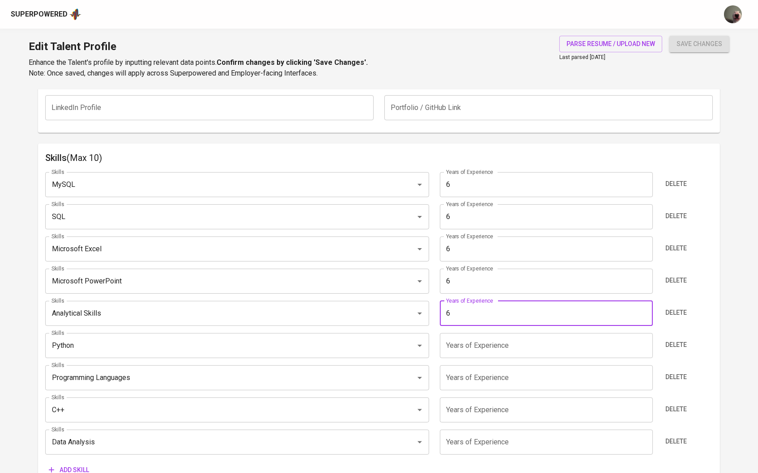
type input "6"
click at [487, 334] on input "number" at bounding box center [546, 345] width 213 height 25
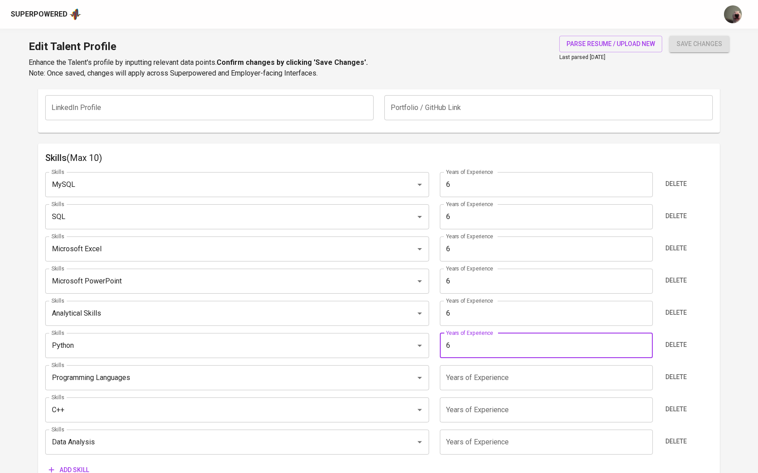
type input "6"
click at [473, 375] on input "6" at bounding box center [546, 377] width 213 height 25
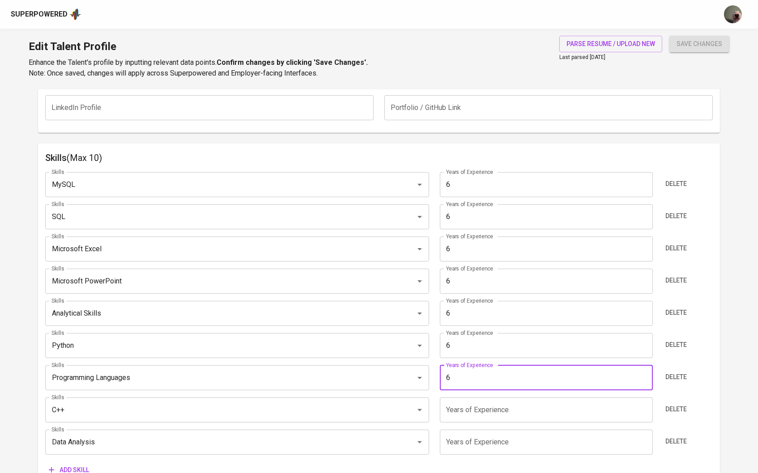
type input "6"
click at [470, 416] on input "number" at bounding box center [546, 410] width 213 height 25
click at [665, 377] on span "Delete" at bounding box center [675, 377] width 21 height 11
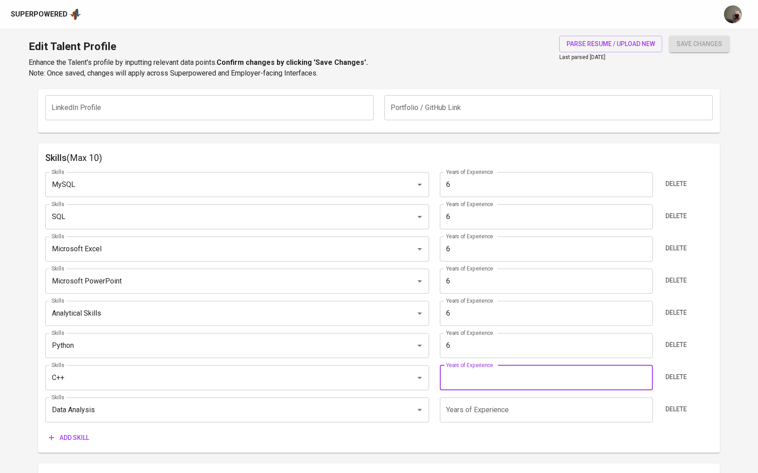
click at [512, 376] on input "number" at bounding box center [546, 377] width 213 height 25
click at [675, 374] on span "Delete" at bounding box center [675, 377] width 21 height 11
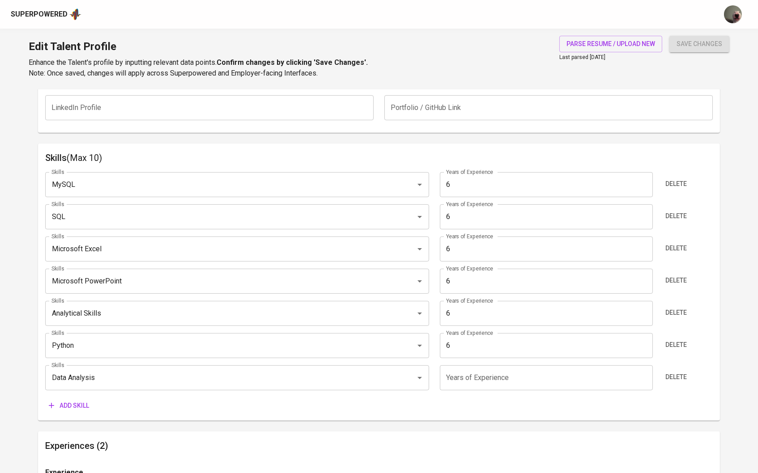
click at [543, 380] on input "number" at bounding box center [546, 377] width 213 height 25
type input "6"
click at [85, 402] on span "Add skill" at bounding box center [69, 405] width 40 height 11
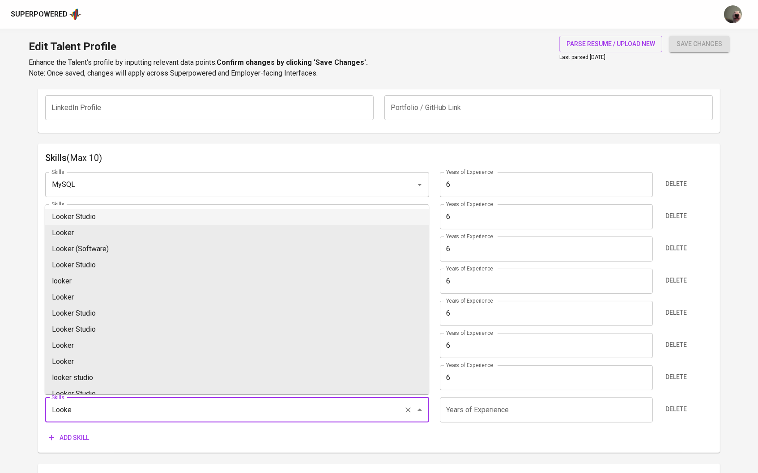
click at [93, 218] on li "Looker Studio" at bounding box center [237, 217] width 384 height 16
type input "Looker Studio"
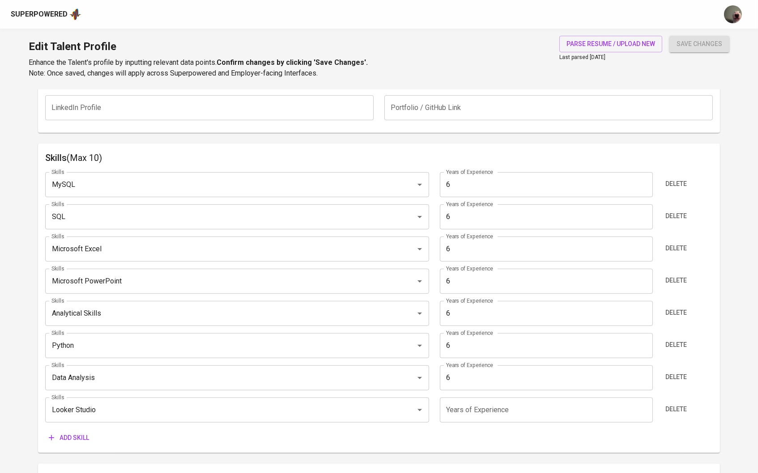
click at [460, 416] on input "number" at bounding box center [546, 410] width 213 height 25
type input "6"
click at [80, 436] on span "Add skill" at bounding box center [69, 438] width 40 height 11
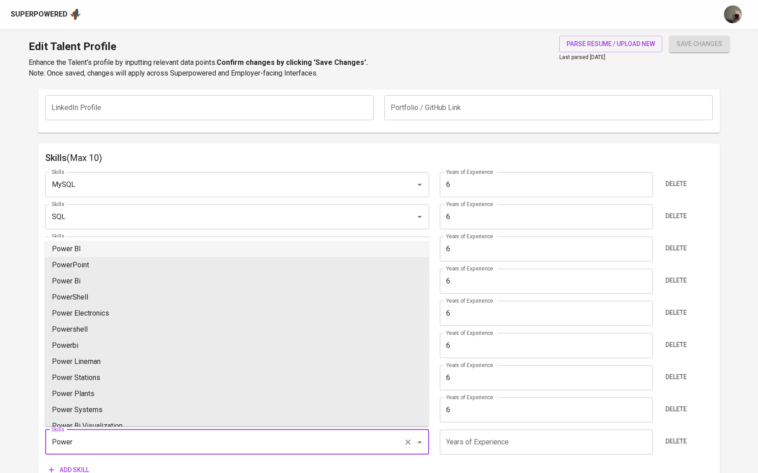
click at [102, 246] on li "Power BI" at bounding box center [237, 249] width 384 height 16
type input "Power BI"
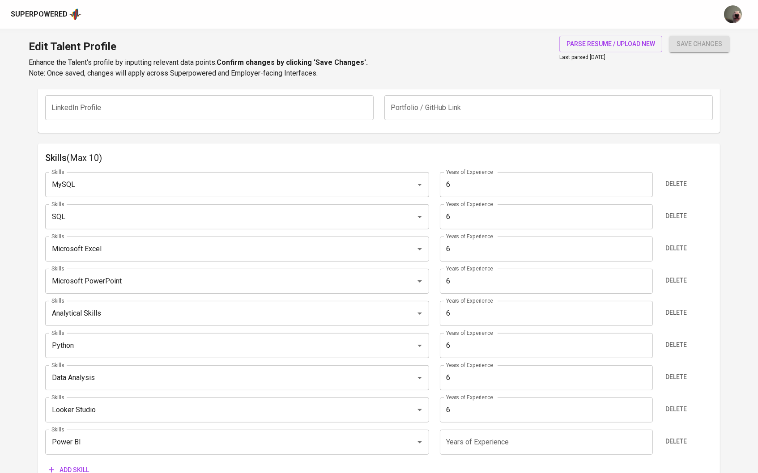
click at [467, 442] on input "number" at bounding box center [546, 442] width 213 height 25
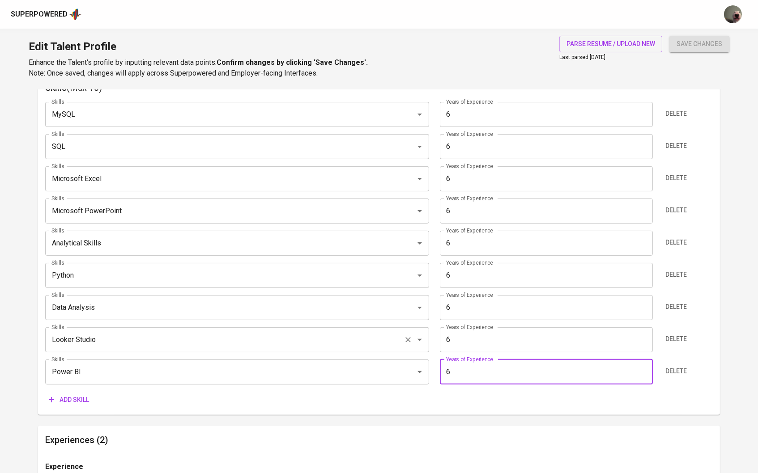
scroll to position [551, 0]
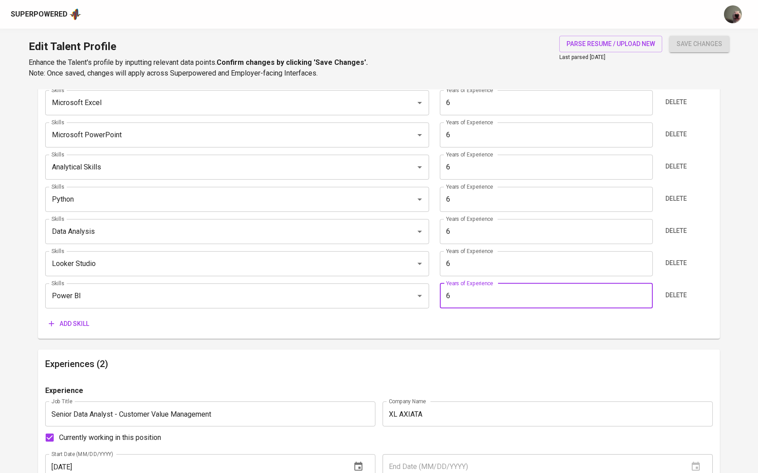
type input "6"
click at [102, 312] on div "Skills MySQL Skills Years of Experience 6 Years of Experience Delete Skills SQL…" at bounding box center [379, 176] width 668 height 314
click at [81, 321] on span "Add skill" at bounding box center [69, 324] width 40 height 11
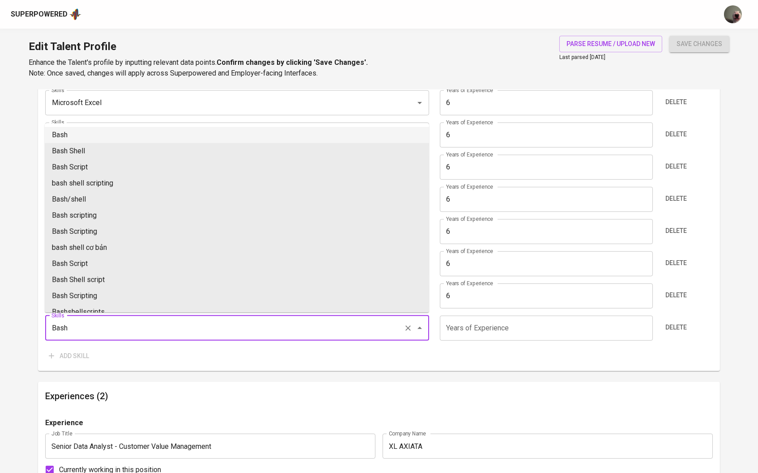
click at [77, 136] on li "Bash" at bounding box center [237, 135] width 384 height 16
type input "Bash"
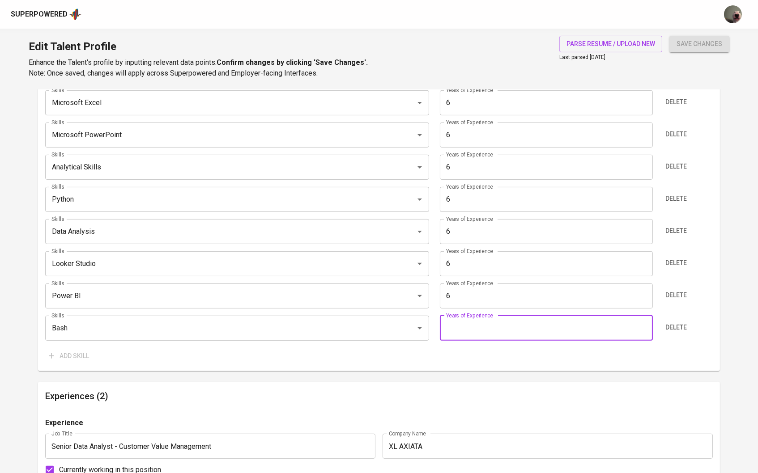
click at [484, 328] on input "number" at bounding box center [546, 328] width 213 height 25
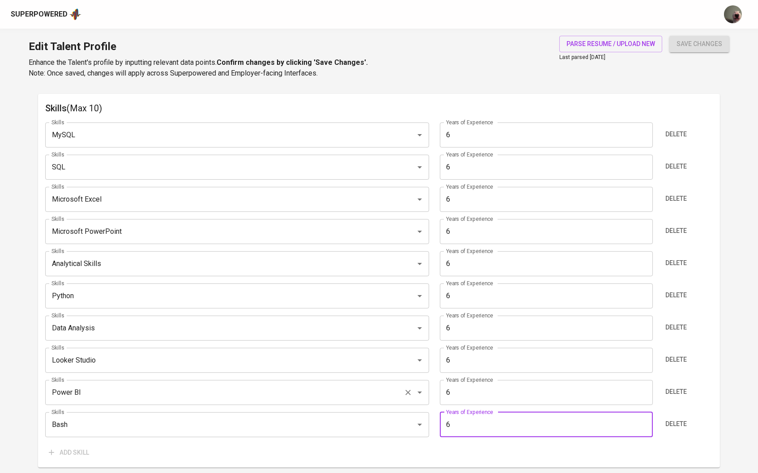
scroll to position [436, 0]
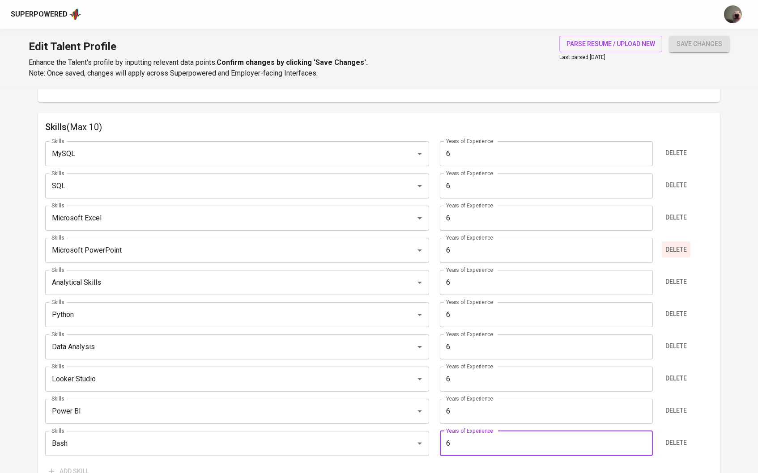
type input "6"
click at [670, 247] on span "Delete" at bounding box center [675, 249] width 21 height 11
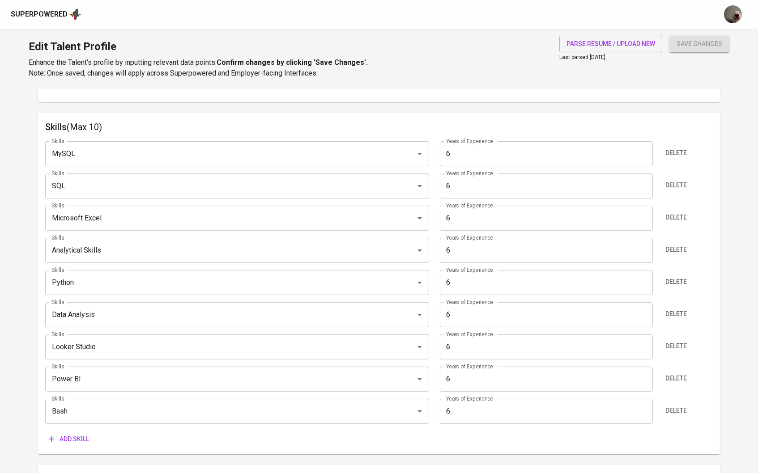
click at [685, 44] on span "save changes" at bounding box center [699, 43] width 46 height 11
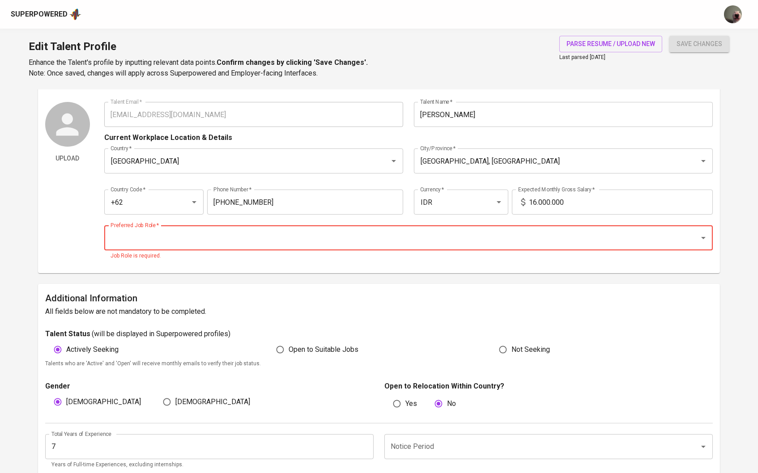
click at [433, 241] on input "Preferred Job Role   *" at bounding box center [396, 237] width 576 height 17
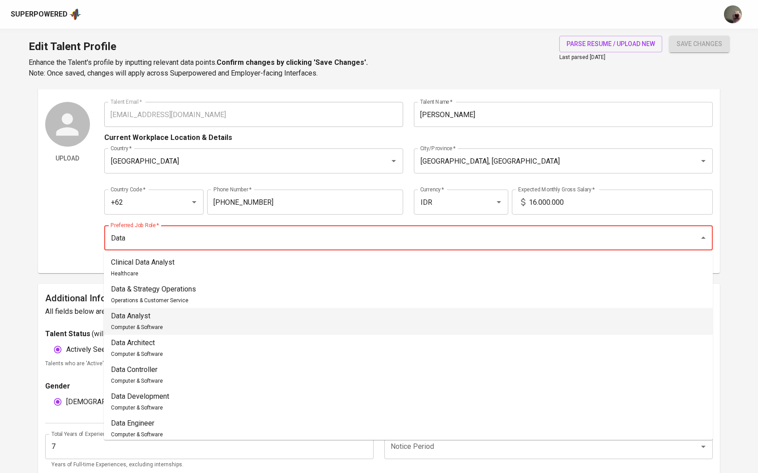
click at [220, 327] on li "Data Analyst Computer & Software" at bounding box center [408, 321] width 609 height 27
type input "Data Analyst"
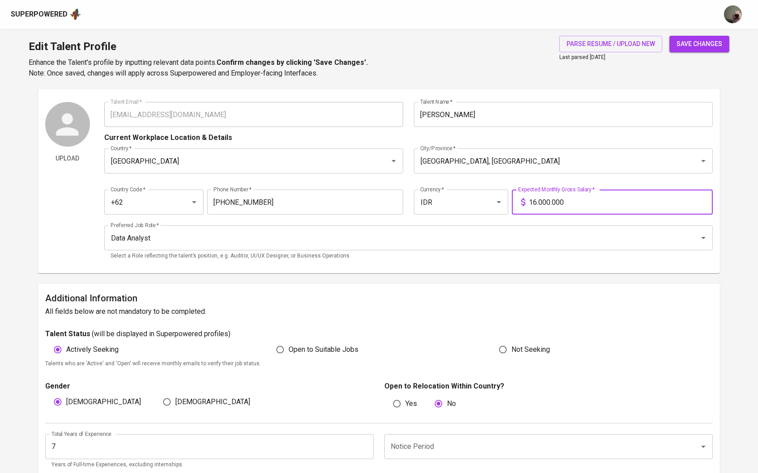
click at [533, 199] on input "16.000.000" at bounding box center [621, 202] width 184 height 25
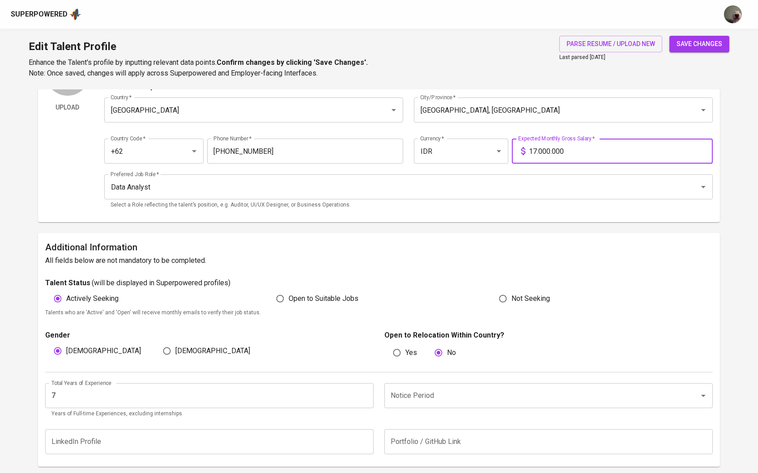
scroll to position [75, 0]
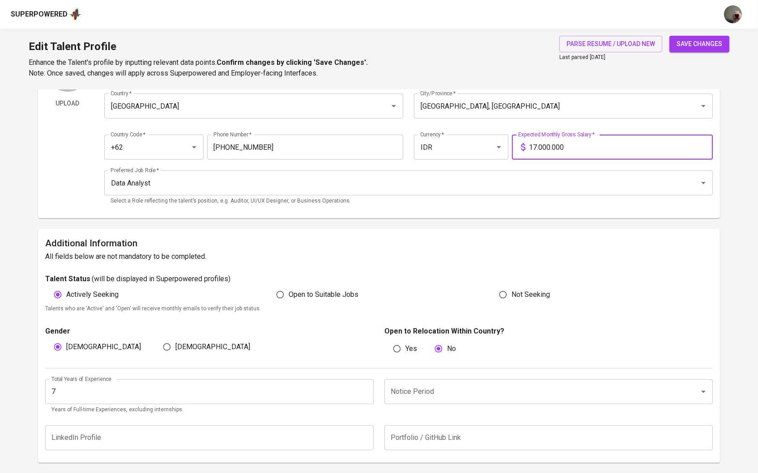
type input "17.000.000"
type input "6"
click at [362, 395] on input "6" at bounding box center [209, 391] width 328 height 25
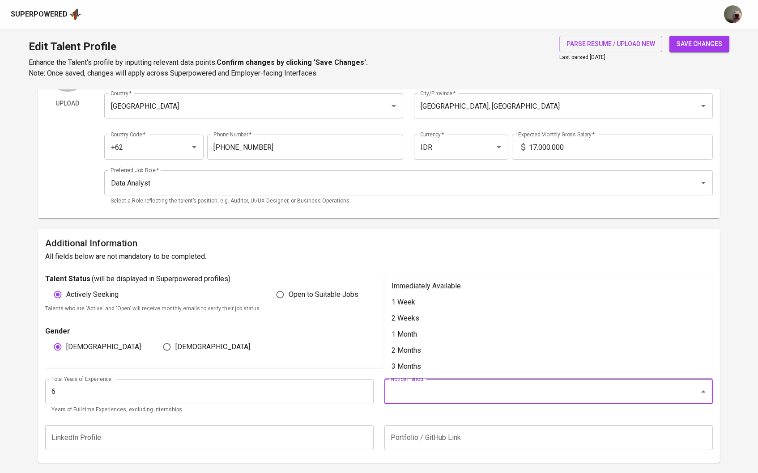
click at [407, 391] on input "Notice Period" at bounding box center [535, 391] width 295 height 17
click at [402, 284] on li "Immediately Available" at bounding box center [548, 286] width 328 height 16
type input "Immediately Available"
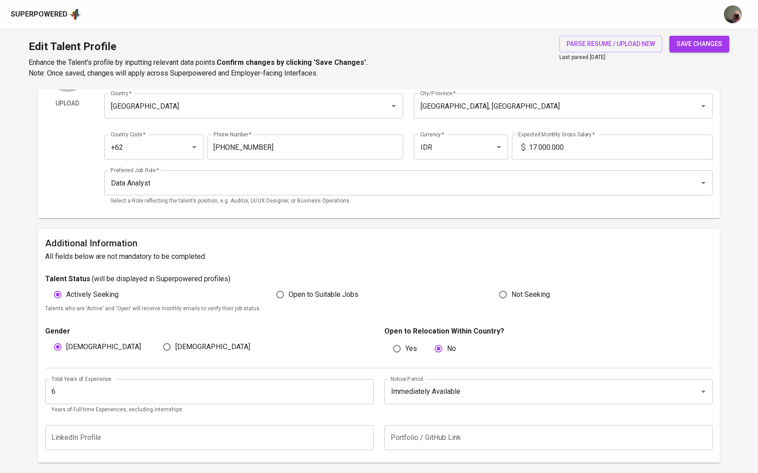
click at [687, 36] on button "save changes" at bounding box center [699, 44] width 60 height 17
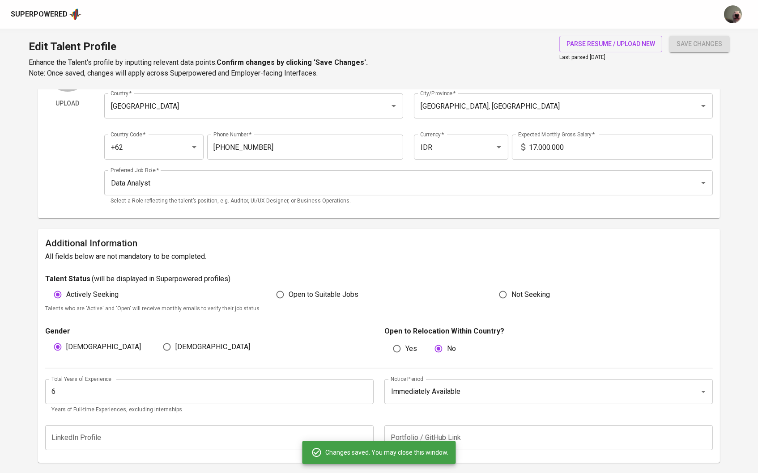
type input "Bash"
type input "Power BI"
type input "Looker Studio"
type input "Data Analysis"
type input "Analytical Skills"
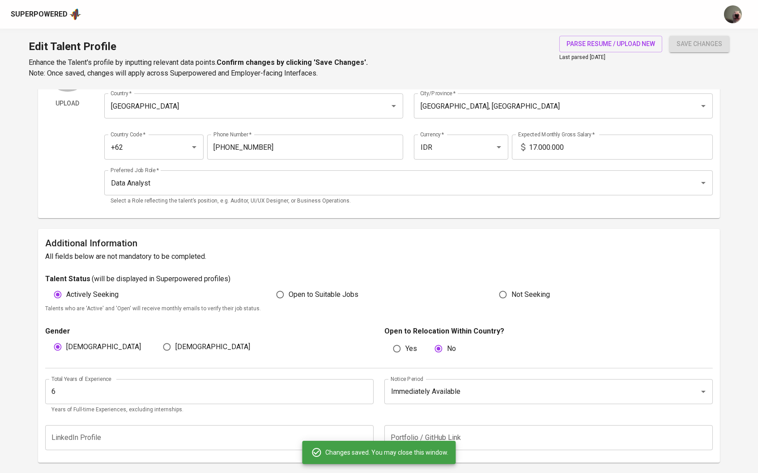
type input "Microsoft Excel"
type input "SQL"
type input "MySQL"
